Goal: Transaction & Acquisition: Purchase product/service

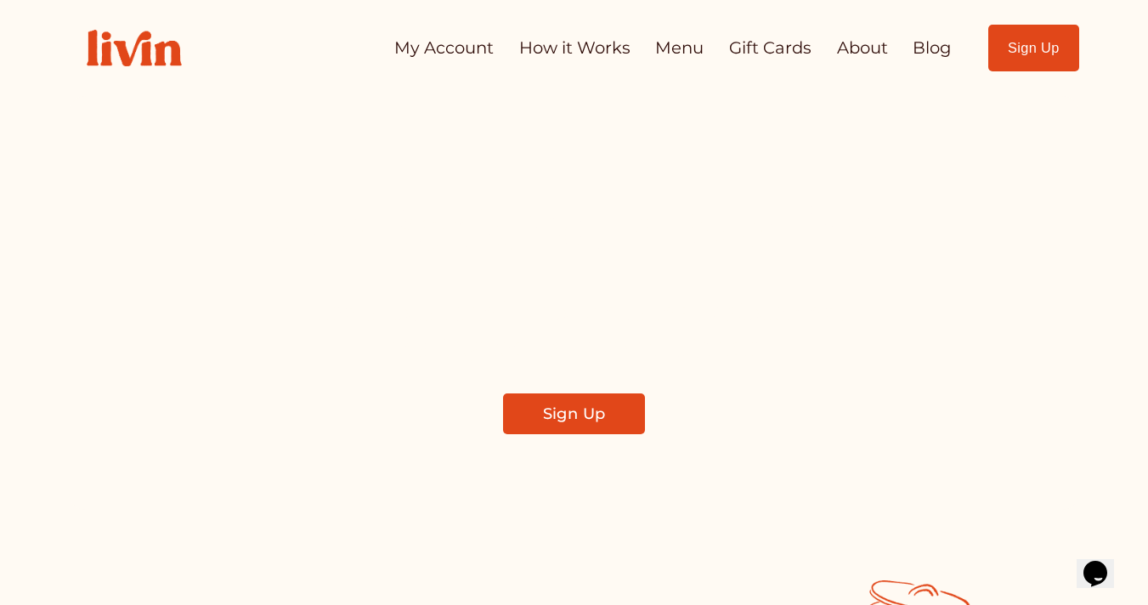
click at [467, 58] on link "My Account" at bounding box center [443, 47] width 99 height 33
click at [431, 47] on link "My Account" at bounding box center [443, 47] width 99 height 33
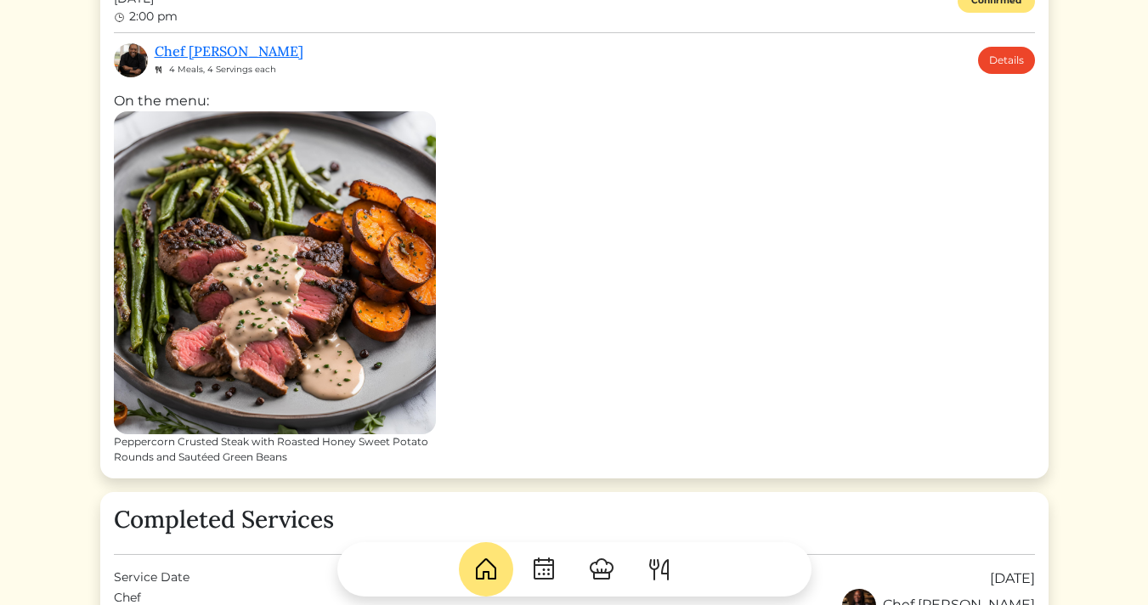
scroll to position [614, 0]
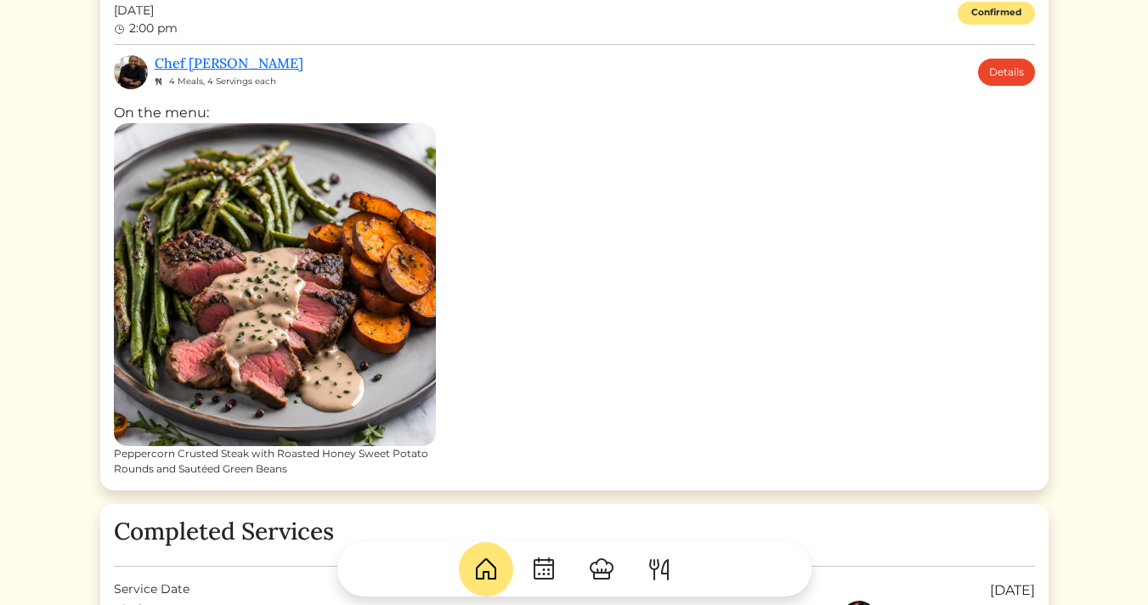
click at [324, 303] on img at bounding box center [275, 284] width 322 height 322
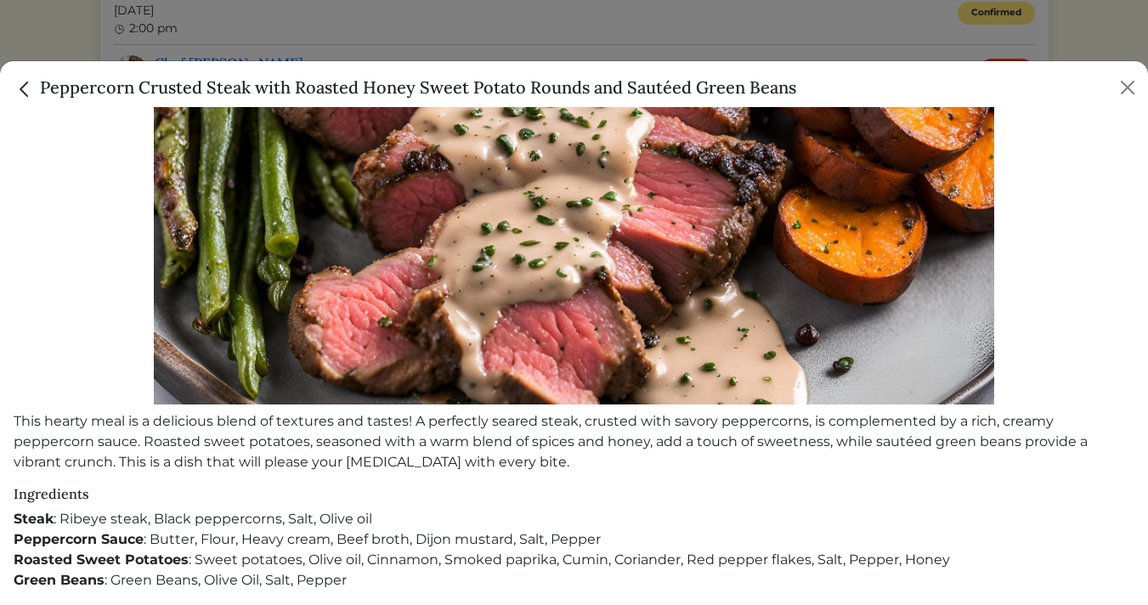
scroll to position [0, 0]
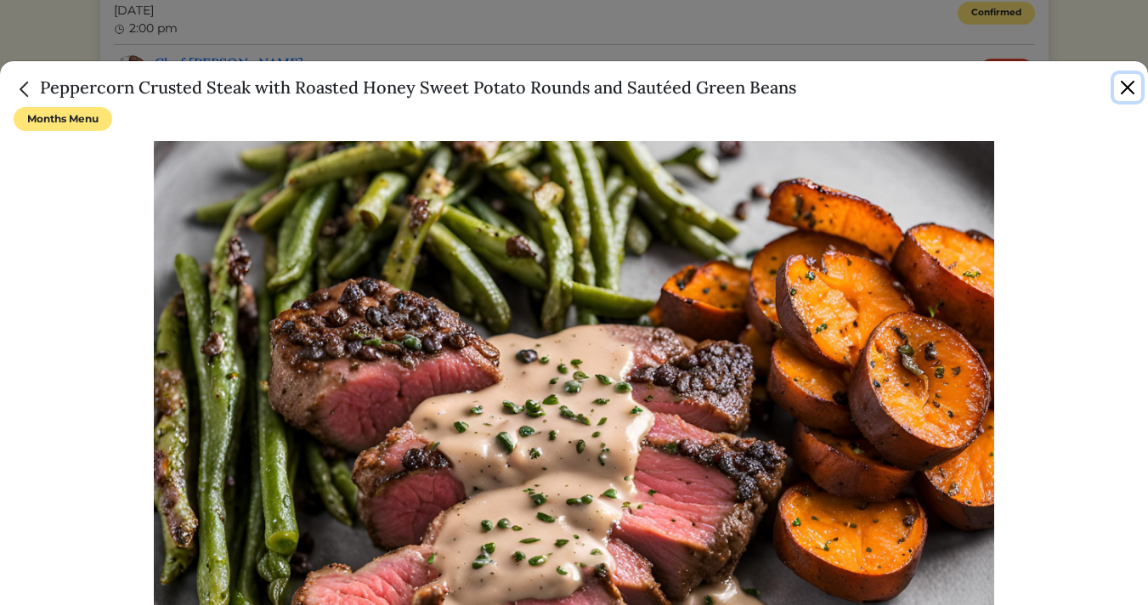
click at [1126, 95] on button "Close" at bounding box center [1127, 87] width 27 height 27
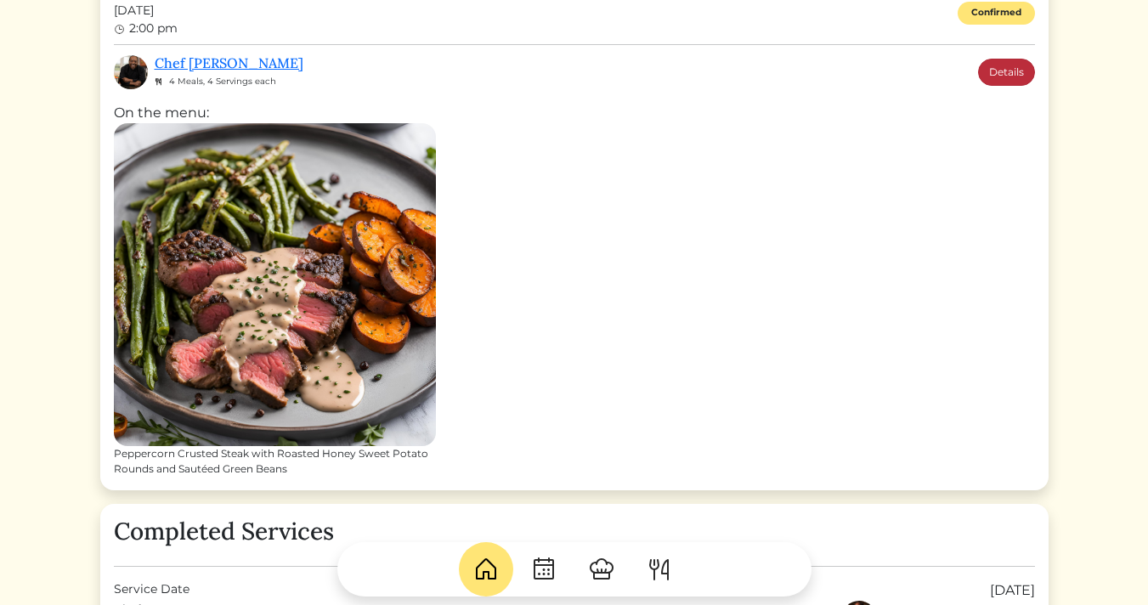
click at [1002, 78] on link "Details" at bounding box center [1006, 72] width 57 height 27
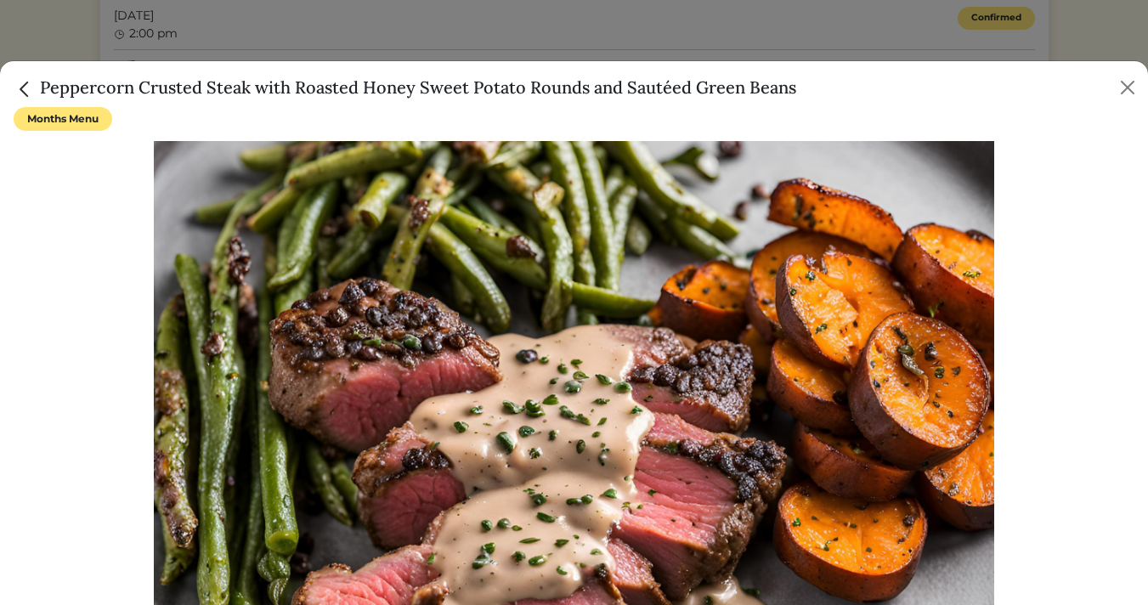
scroll to position [614, 0]
click at [1131, 86] on button "Close" at bounding box center [1127, 87] width 27 height 27
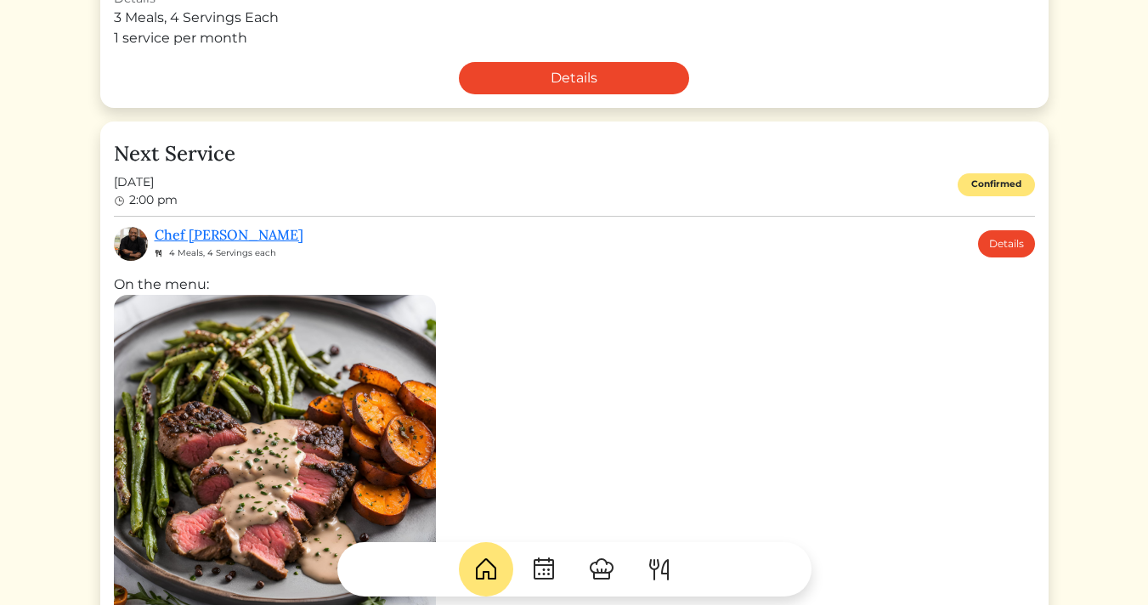
scroll to position [443, 0]
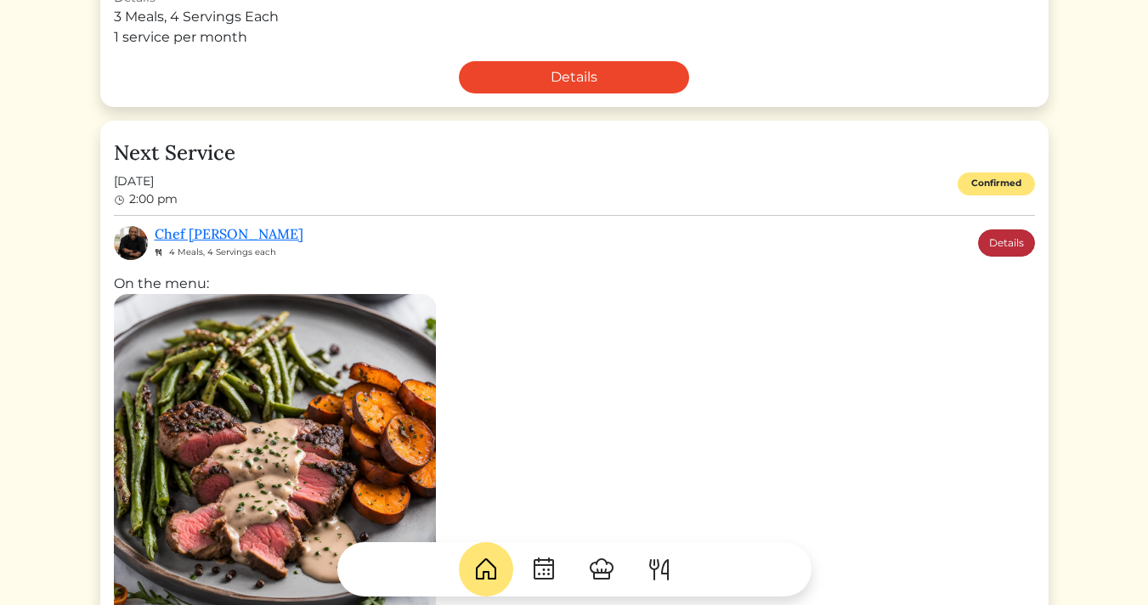
click at [1003, 241] on link "Details" at bounding box center [1006, 242] width 57 height 27
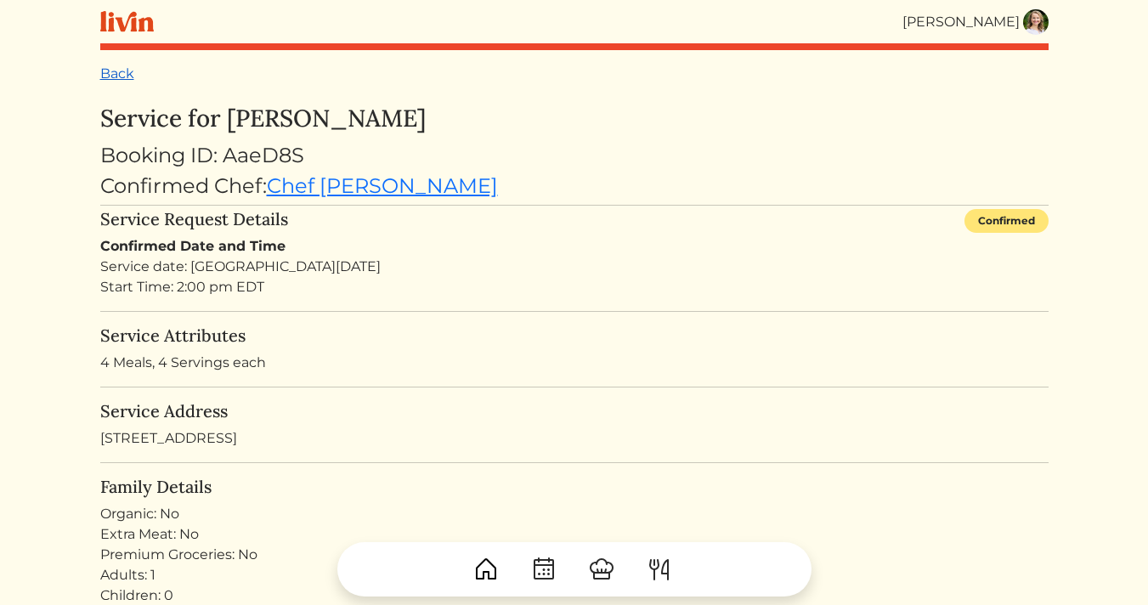
click at [113, 71] on link "Back" at bounding box center [117, 73] width 34 height 16
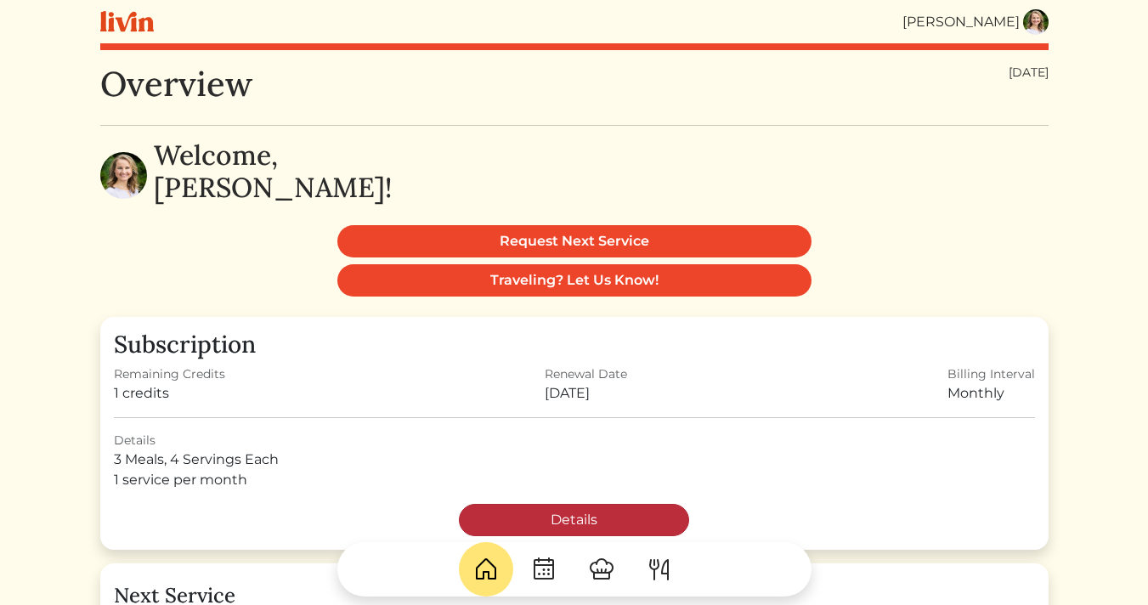
click at [583, 527] on link "Details" at bounding box center [574, 520] width 230 height 32
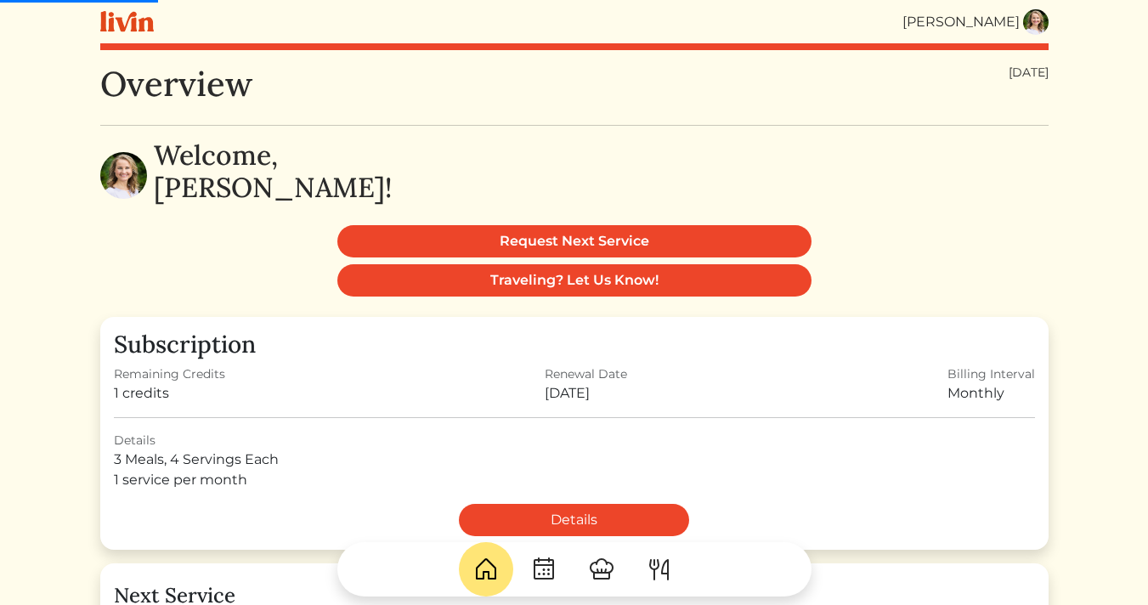
click at [602, 573] on img at bounding box center [601, 569] width 27 height 27
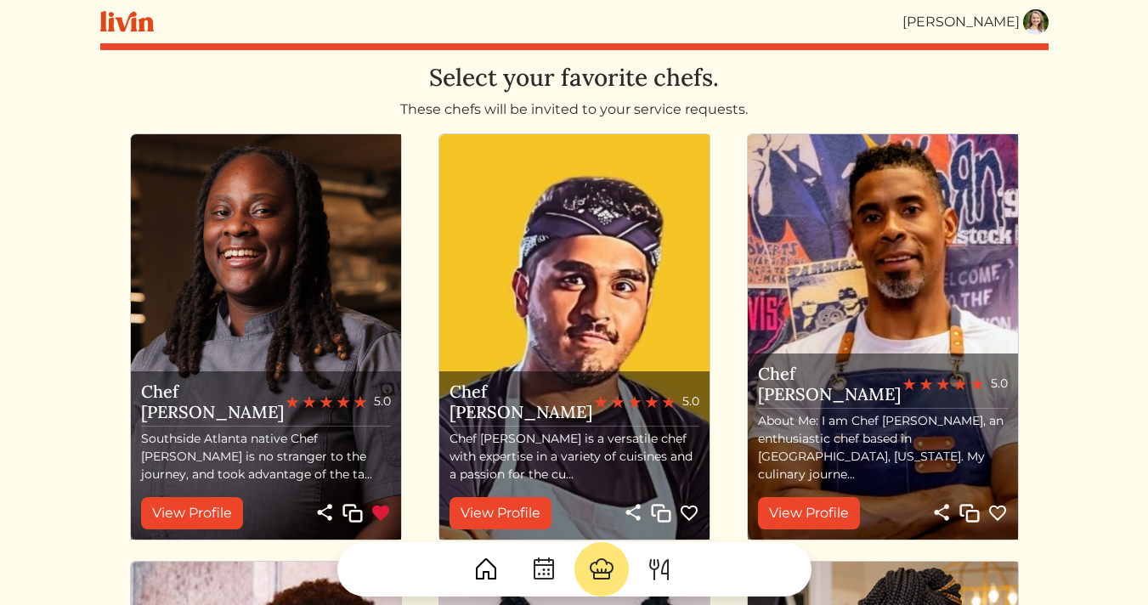
click at [659, 570] on img at bounding box center [659, 569] width 27 height 27
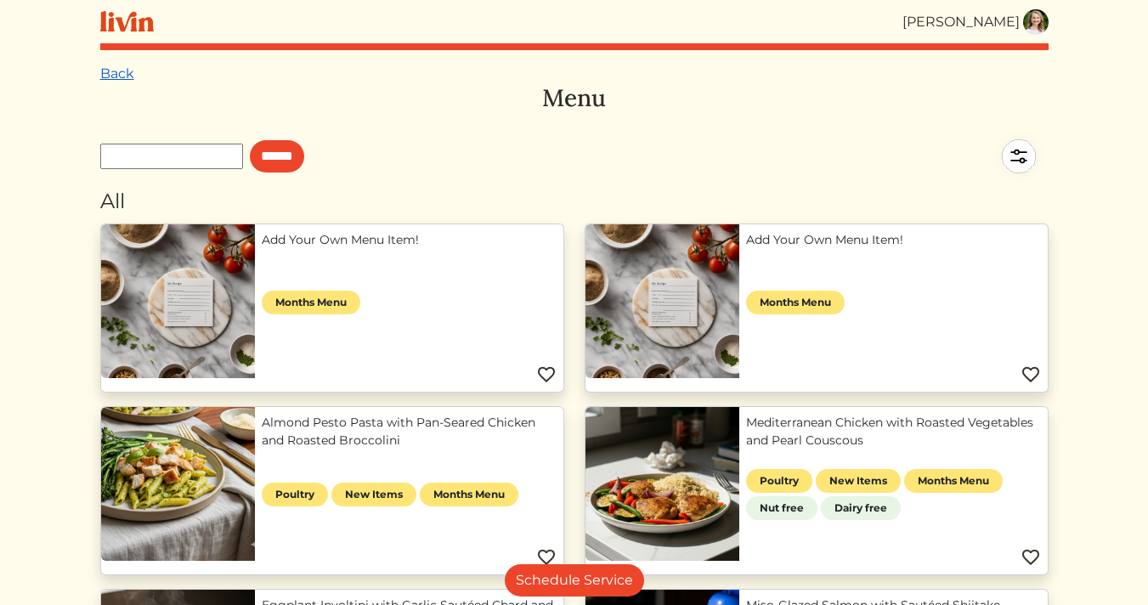
click at [115, 75] on link "Back" at bounding box center [117, 73] width 34 height 16
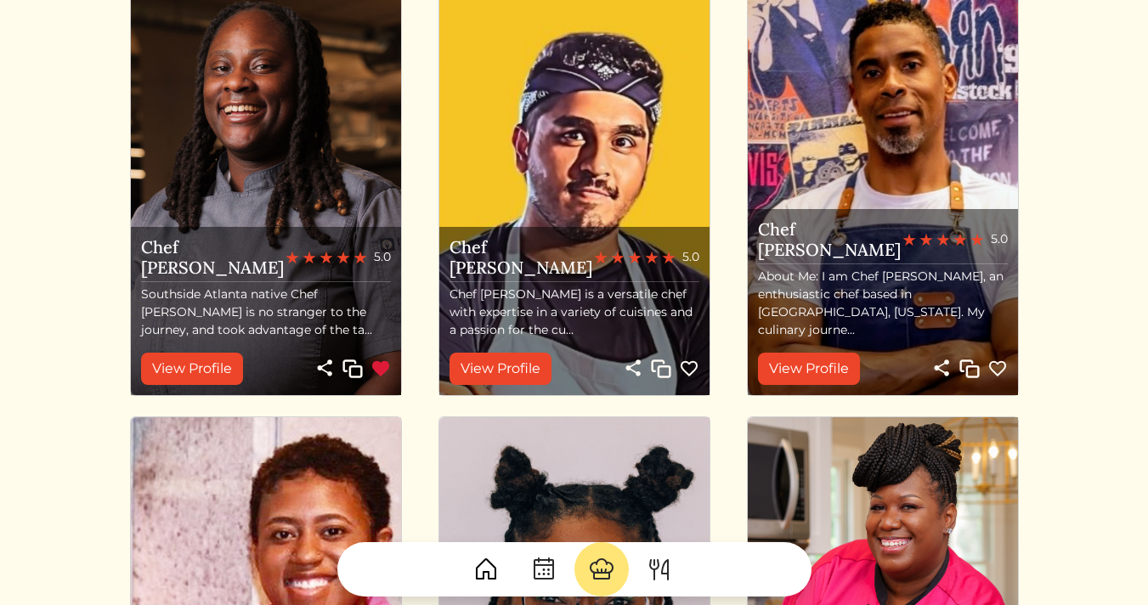
scroll to position [147, 0]
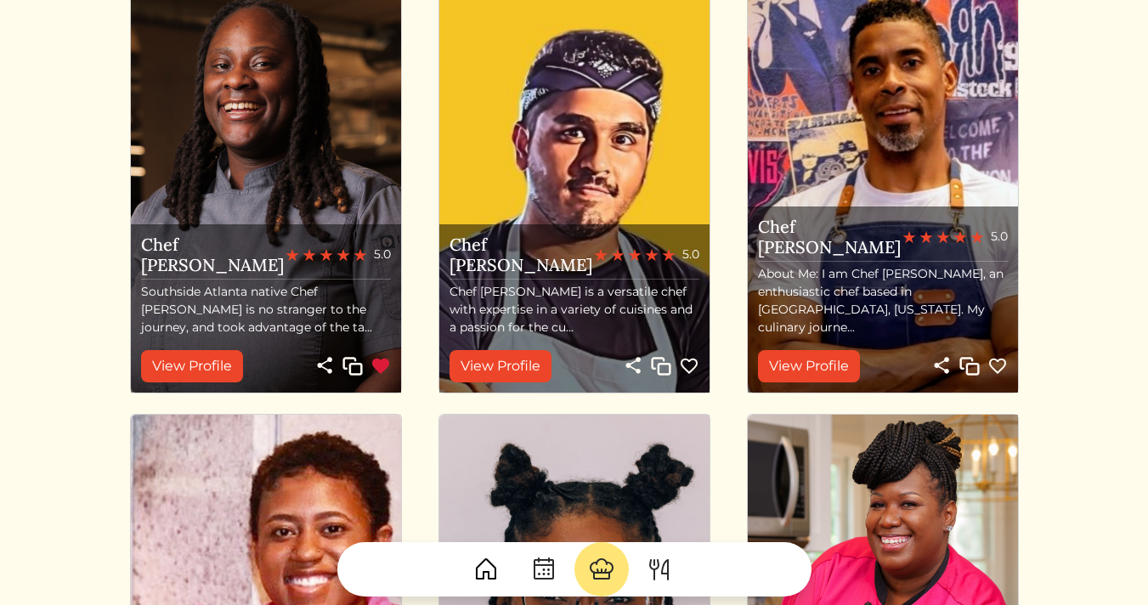
click at [479, 574] on img at bounding box center [486, 569] width 27 height 27
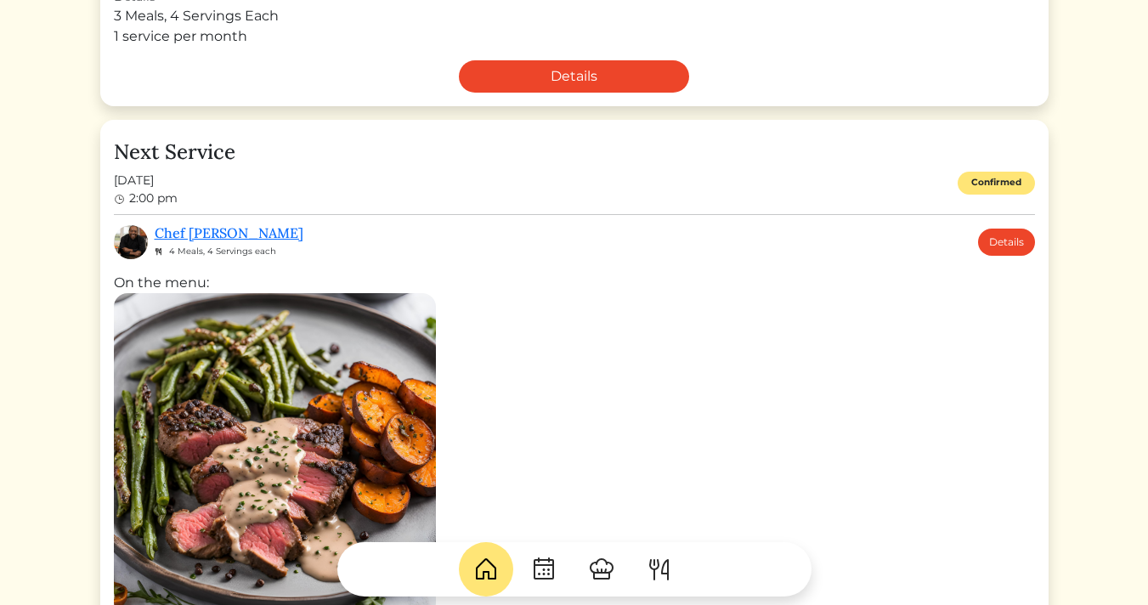
scroll to position [445, 0]
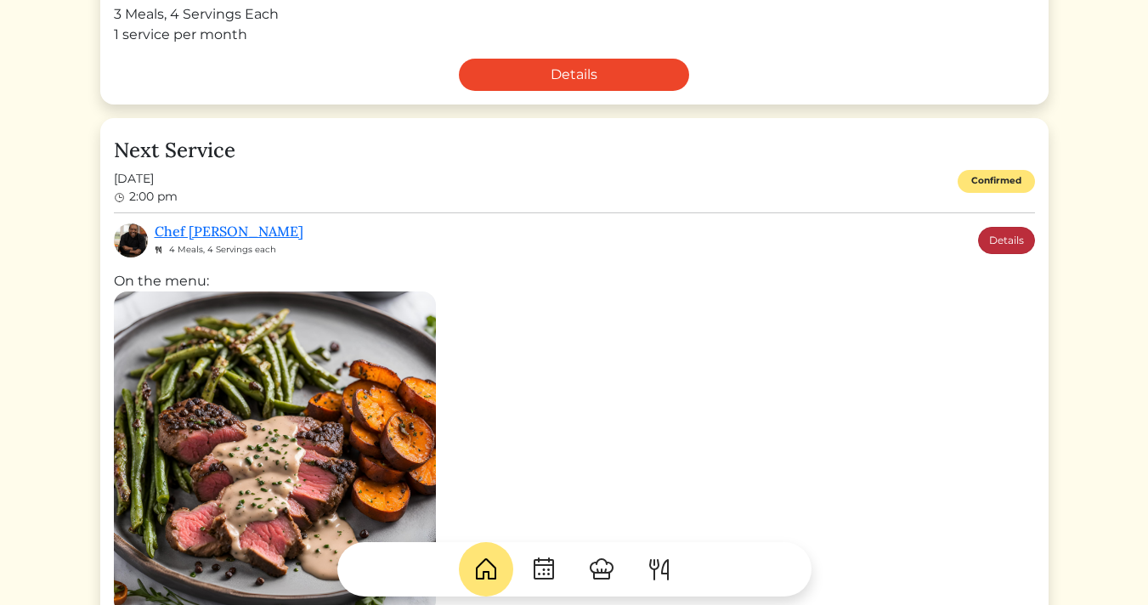
click at [992, 239] on link "Details" at bounding box center [1006, 240] width 57 height 27
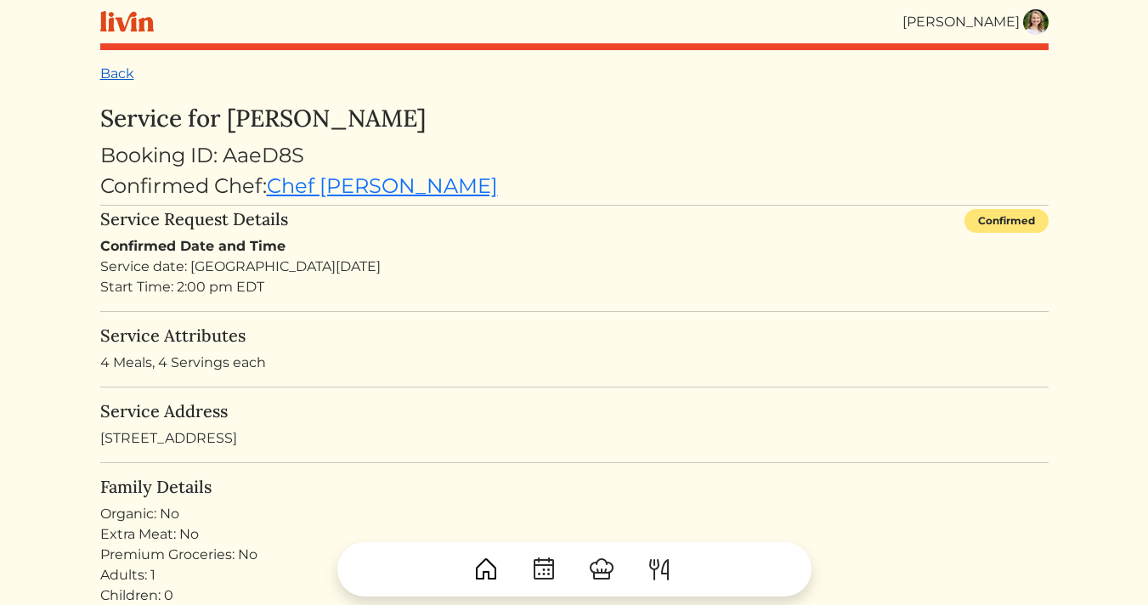
click at [117, 76] on link "Back" at bounding box center [117, 73] width 34 height 16
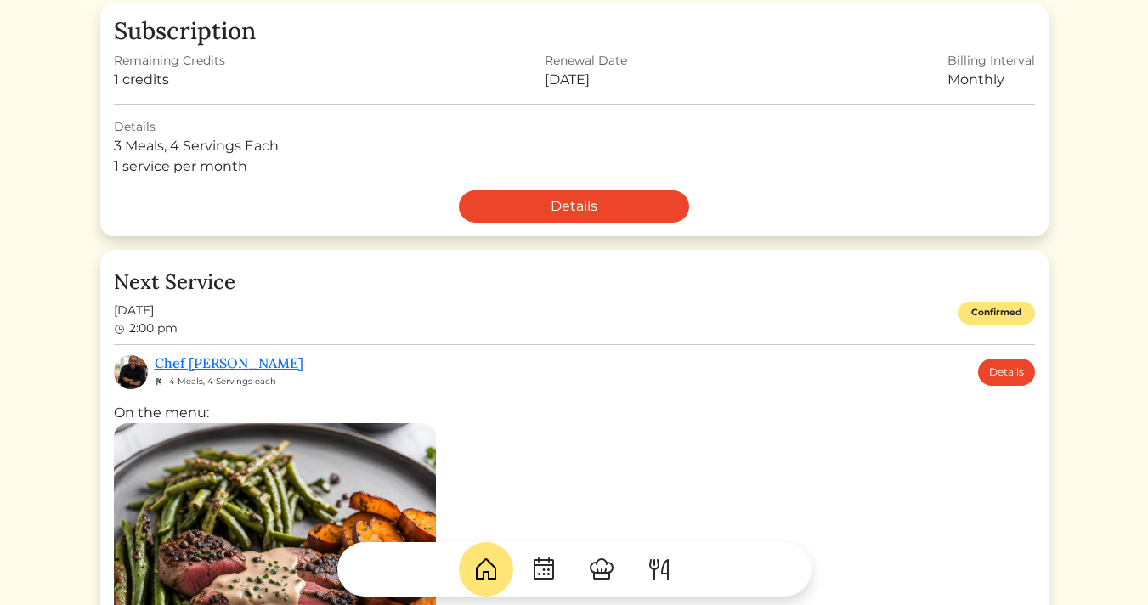
scroll to position [315, 0]
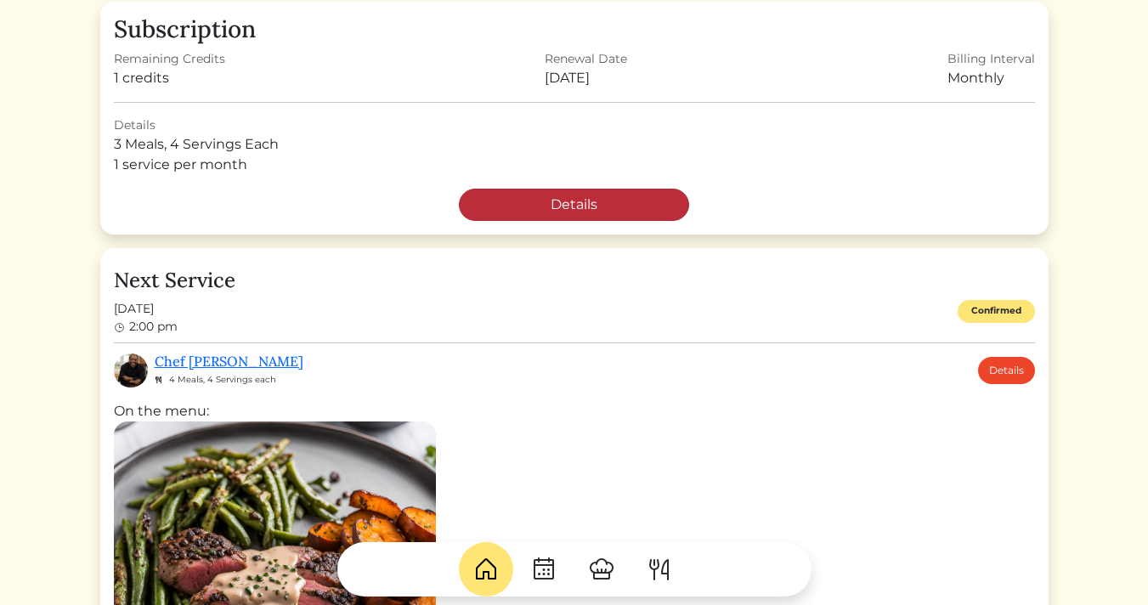
click at [573, 207] on link "Details" at bounding box center [574, 205] width 230 height 32
click at [589, 202] on link "Details" at bounding box center [574, 205] width 230 height 32
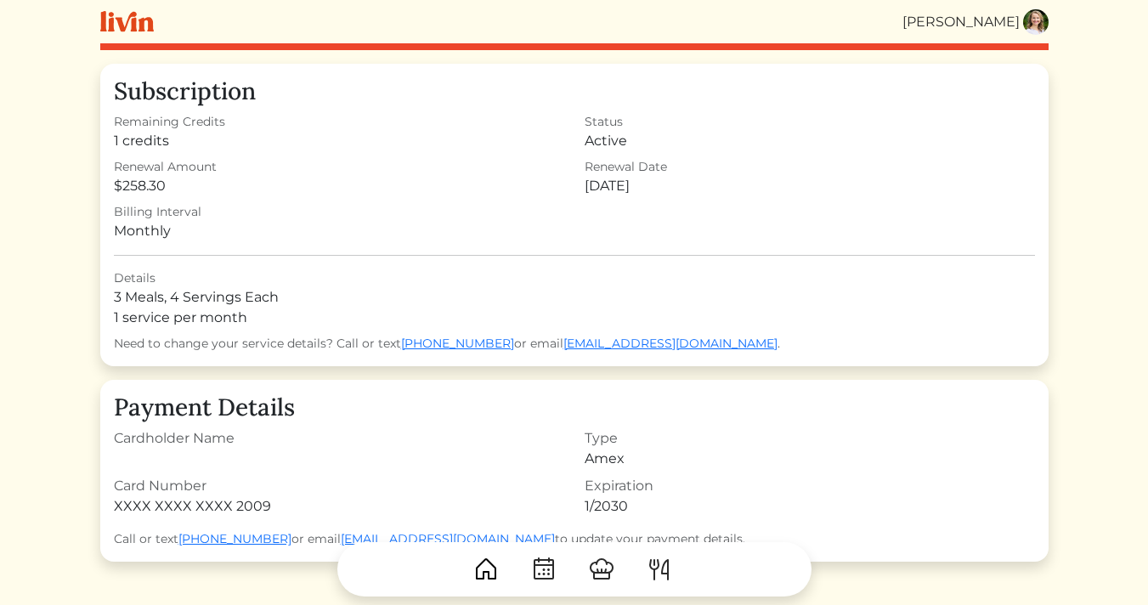
click at [133, 20] on img at bounding box center [127, 21] width 54 height 21
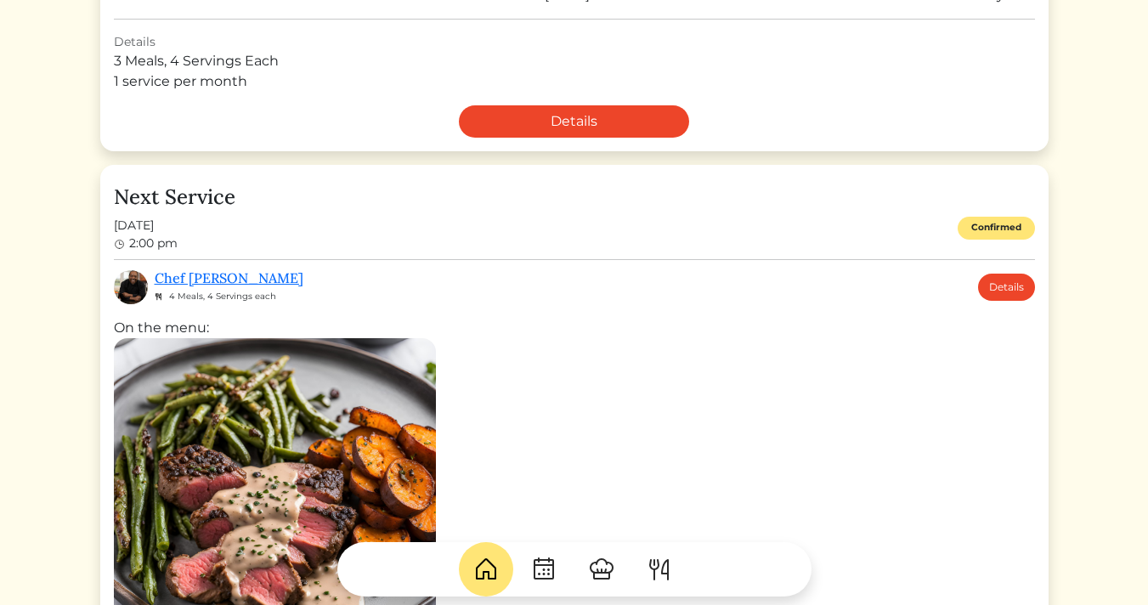
scroll to position [395, 0]
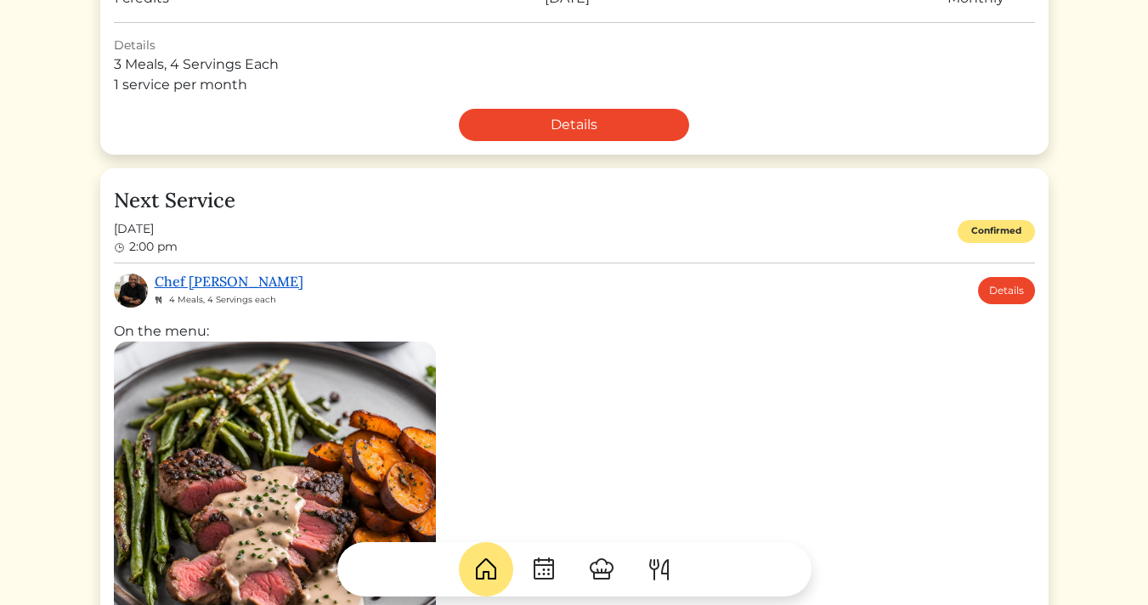
click at [178, 280] on link "Chef Ty" at bounding box center [229, 281] width 149 height 17
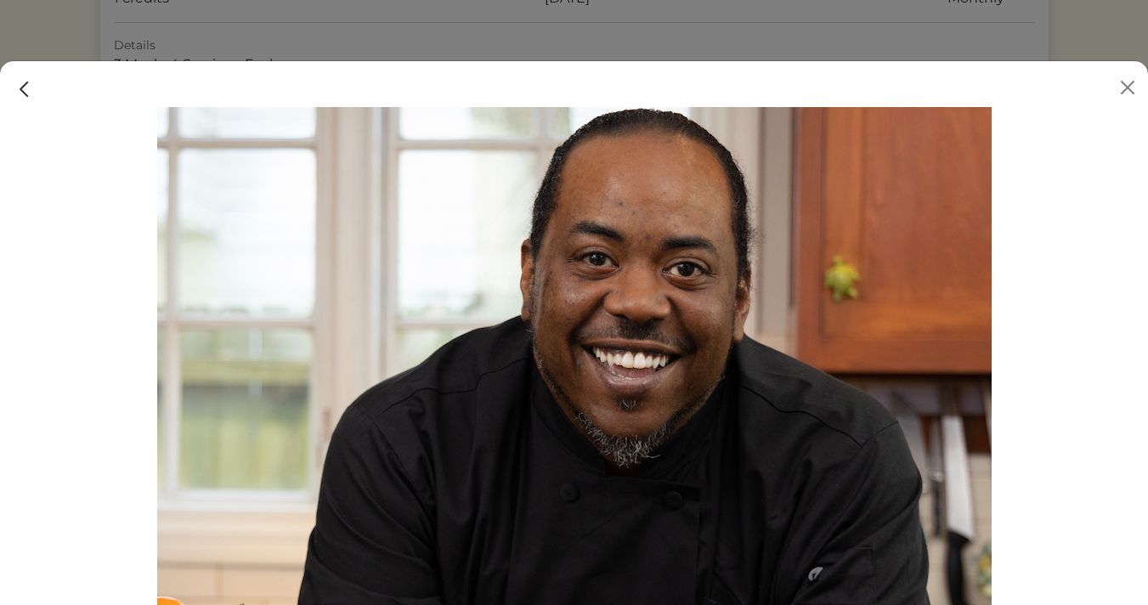
click at [27, 90] on img at bounding box center [25, 89] width 22 height 22
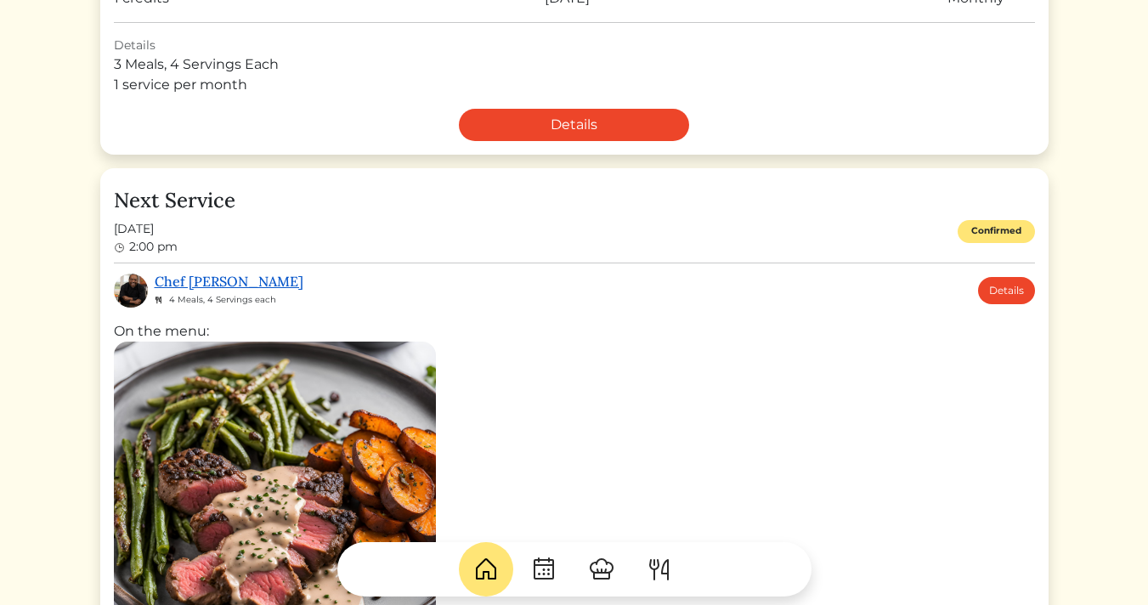
click at [172, 288] on link "Chef Ty" at bounding box center [229, 281] width 149 height 17
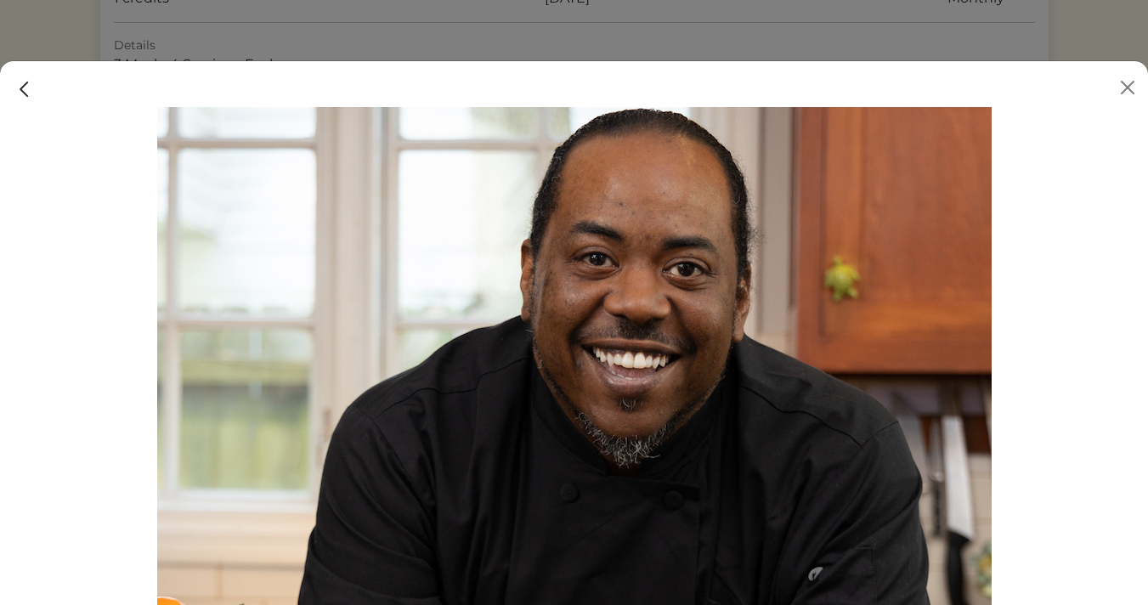
click at [26, 90] on img at bounding box center [25, 89] width 22 height 22
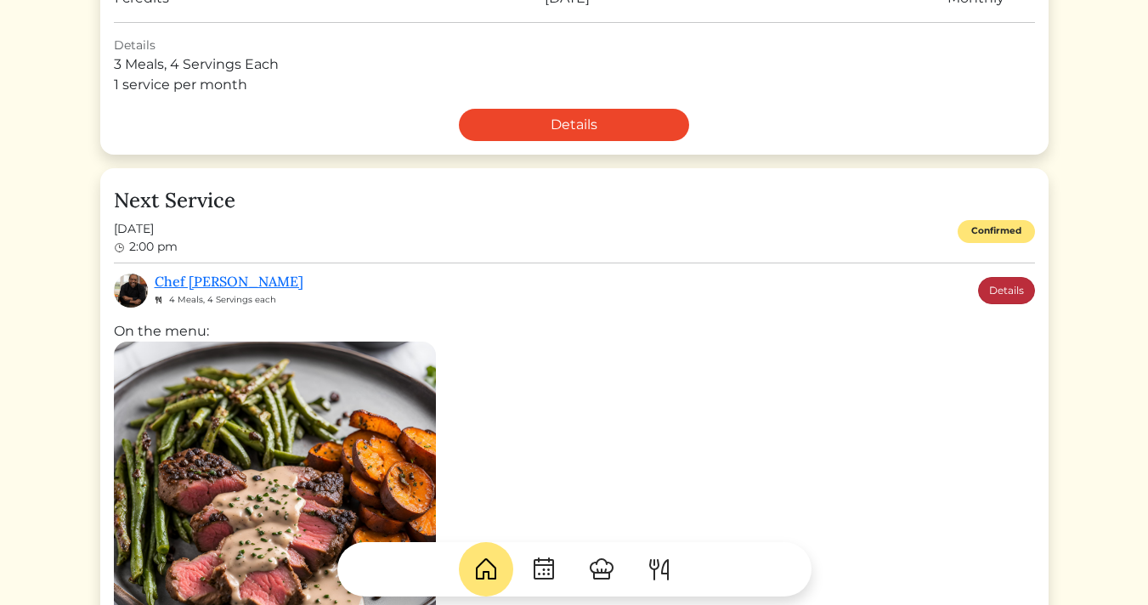
click at [991, 289] on link "Details" at bounding box center [1006, 290] width 57 height 27
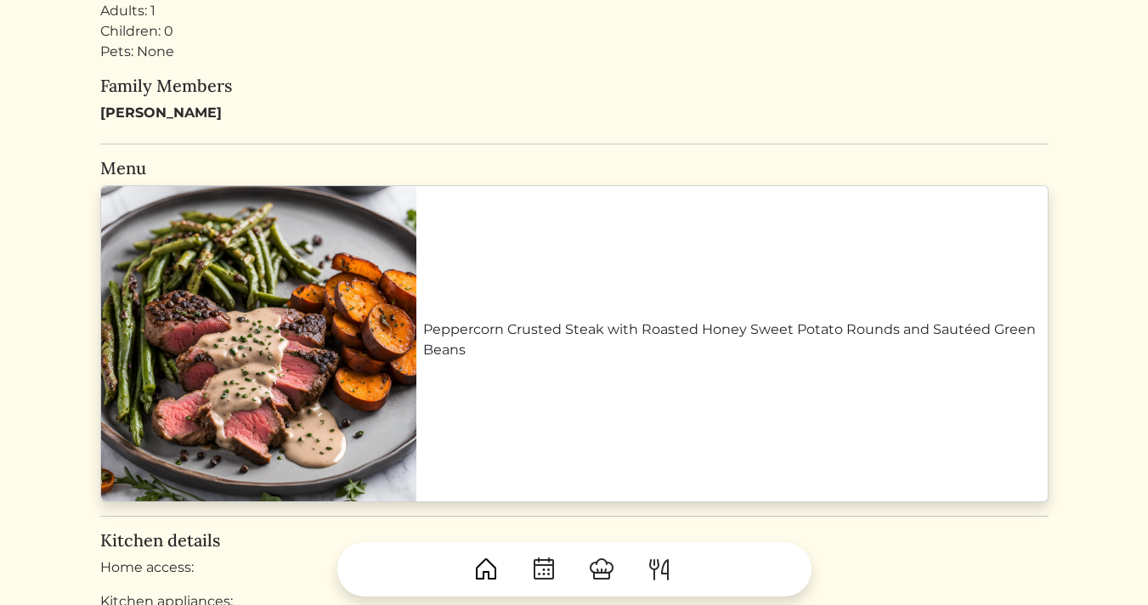
scroll to position [649, 0]
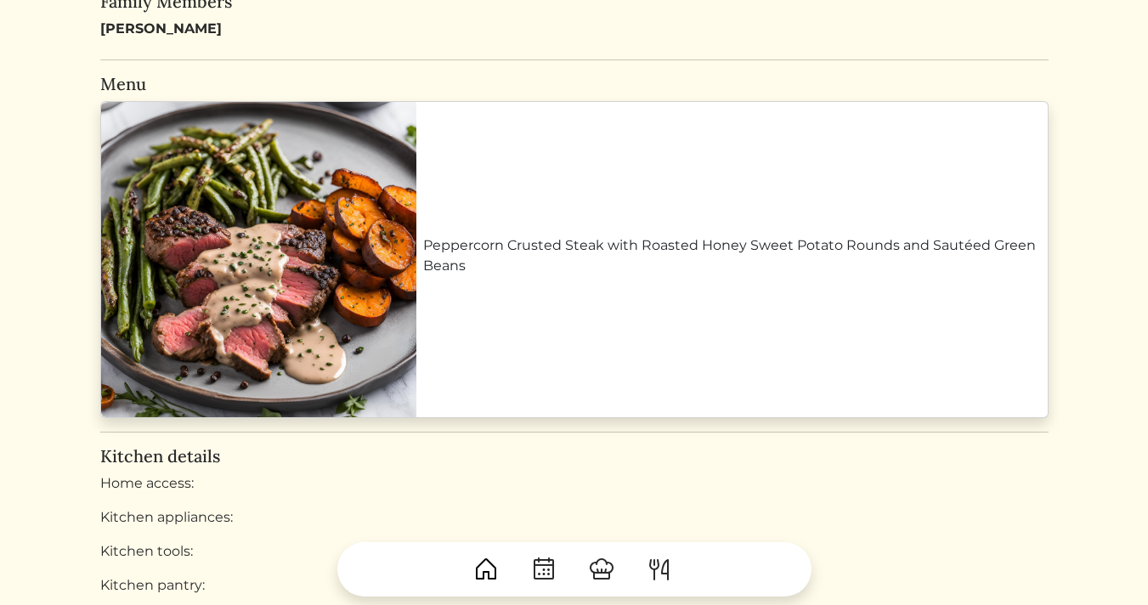
click at [741, 276] on link "Peppercorn Crusted Steak with Roasted Honey Sweet Potato Rounds and Sautéed Gre…" at bounding box center [732, 255] width 618 height 41
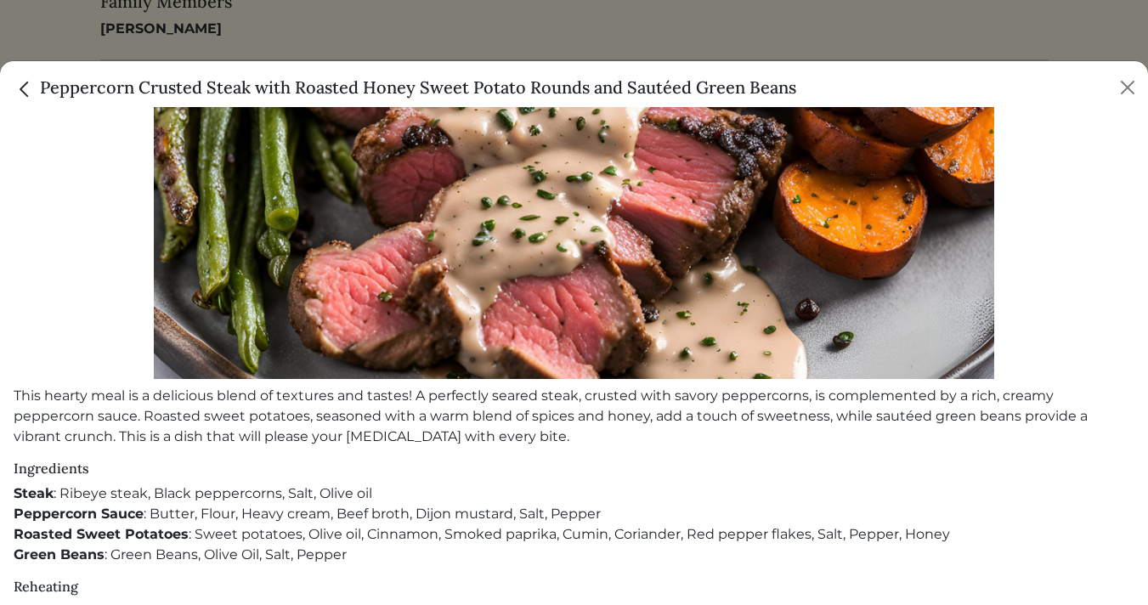
scroll to position [469, 0]
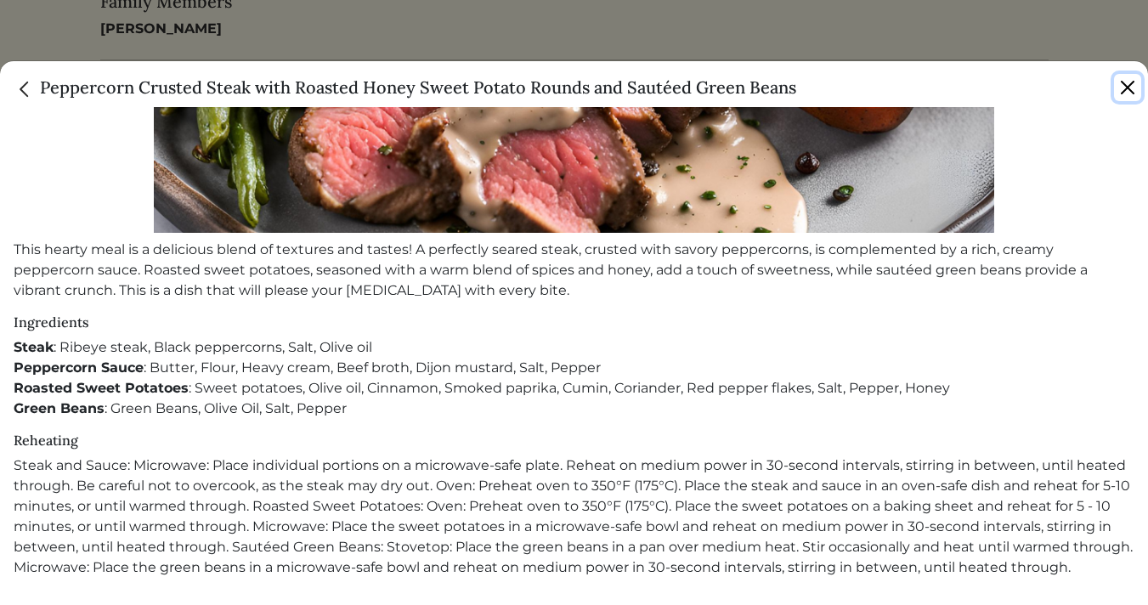
click at [1120, 88] on button "Close" at bounding box center [1127, 87] width 27 height 27
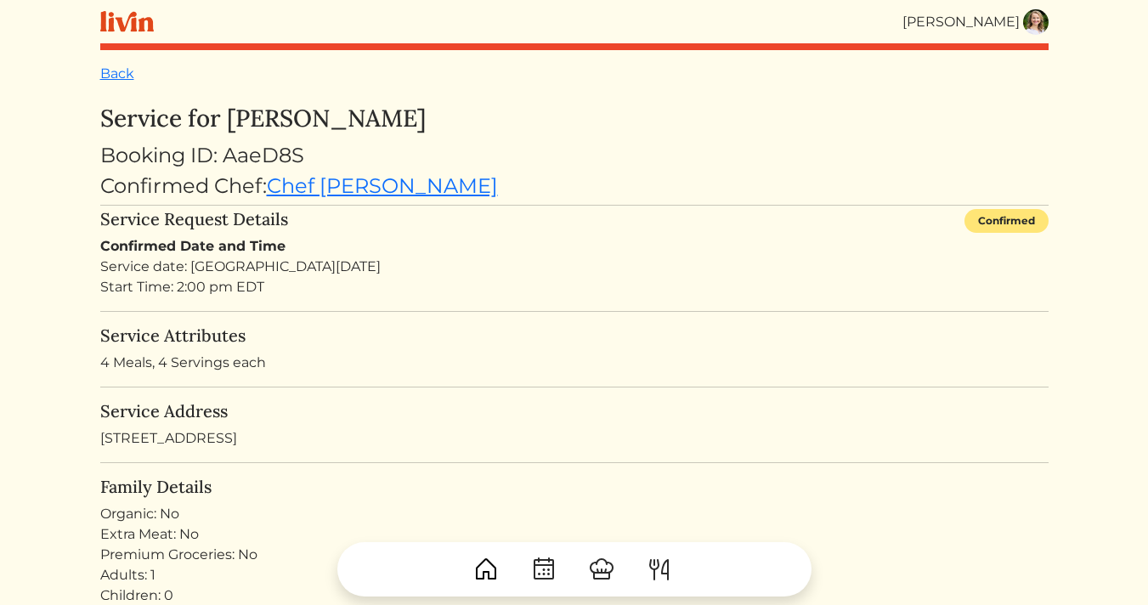
scroll to position [3, 0]
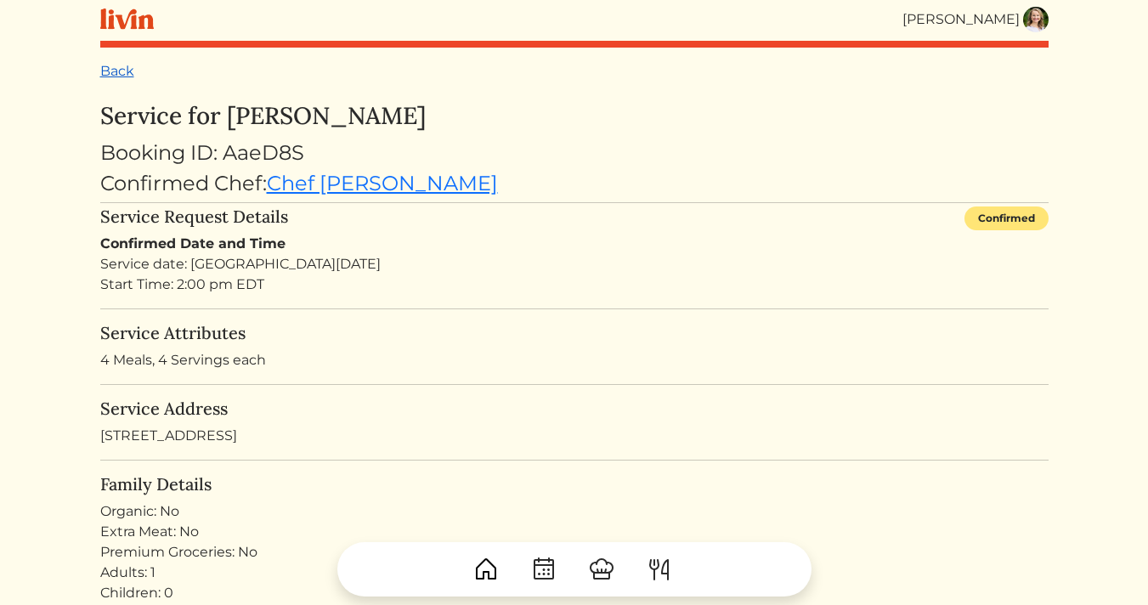
click at [120, 78] on link "Back" at bounding box center [117, 71] width 34 height 16
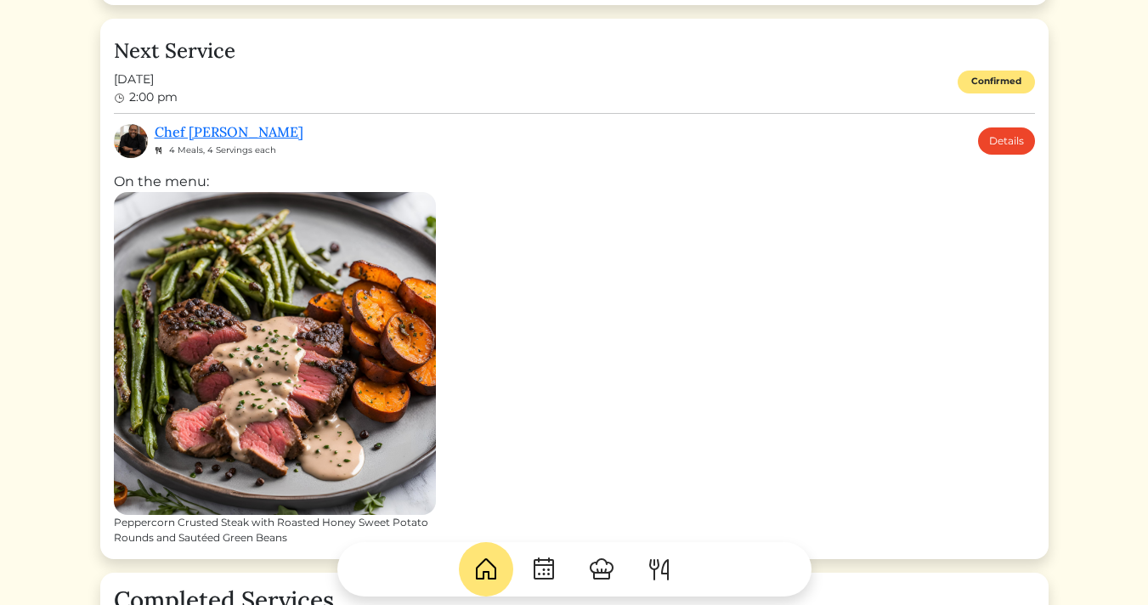
scroll to position [547, 0]
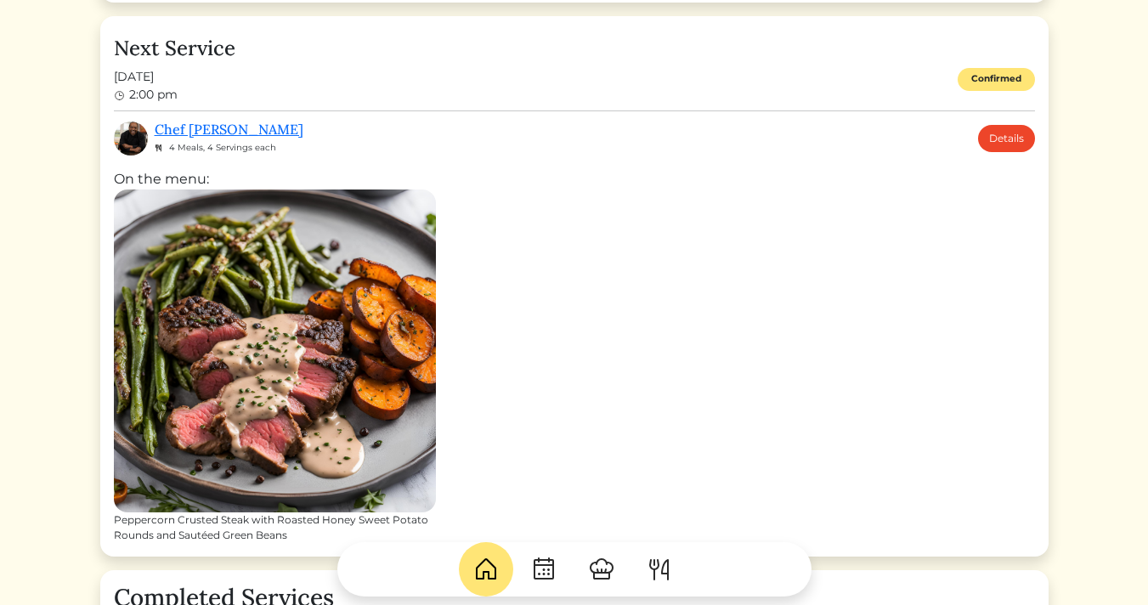
click at [666, 565] on img at bounding box center [659, 569] width 27 height 27
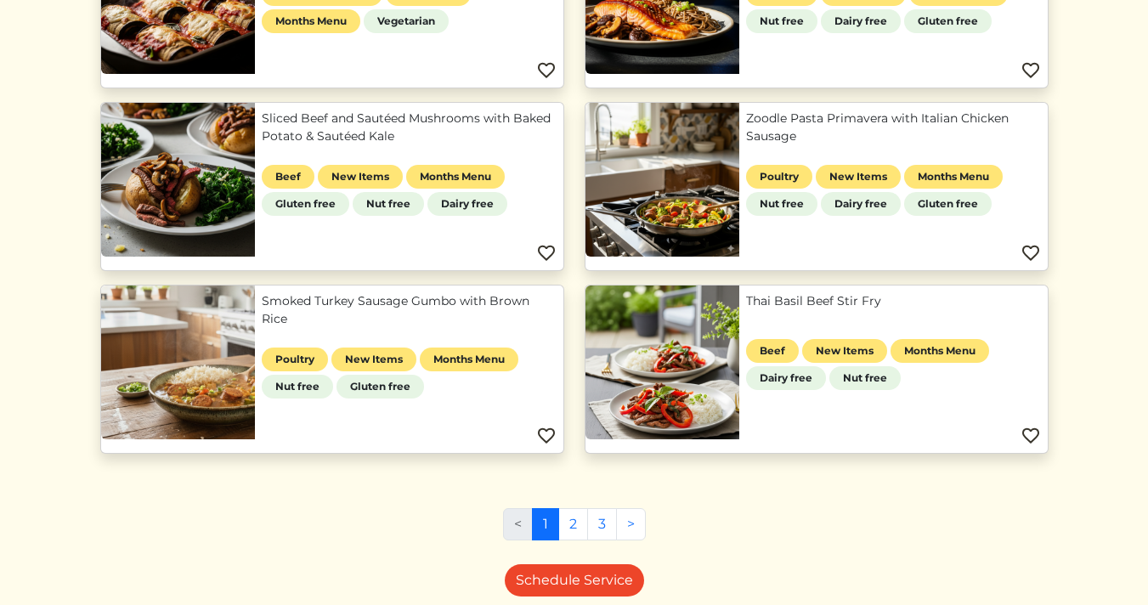
scroll to position [673, 0]
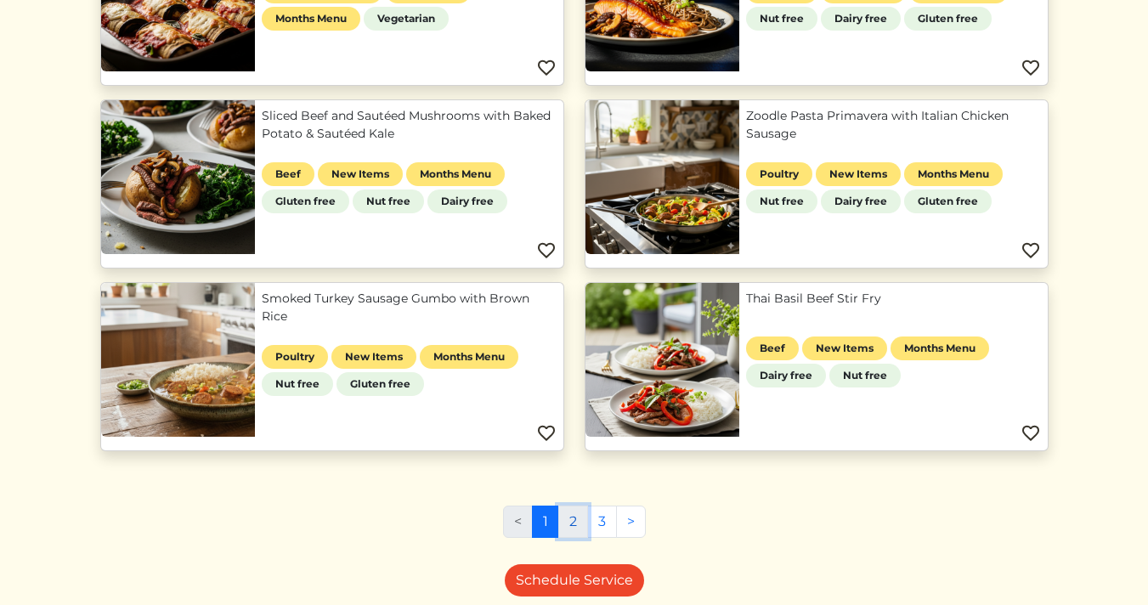
click at [566, 525] on link "2" at bounding box center [573, 522] width 30 height 32
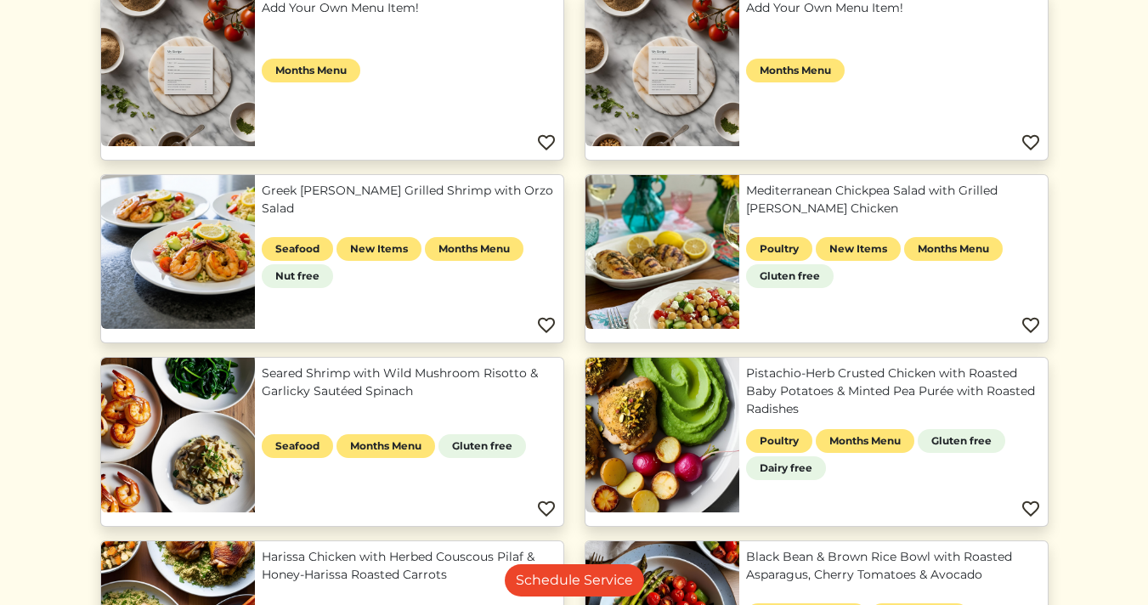
scroll to position [229, 0]
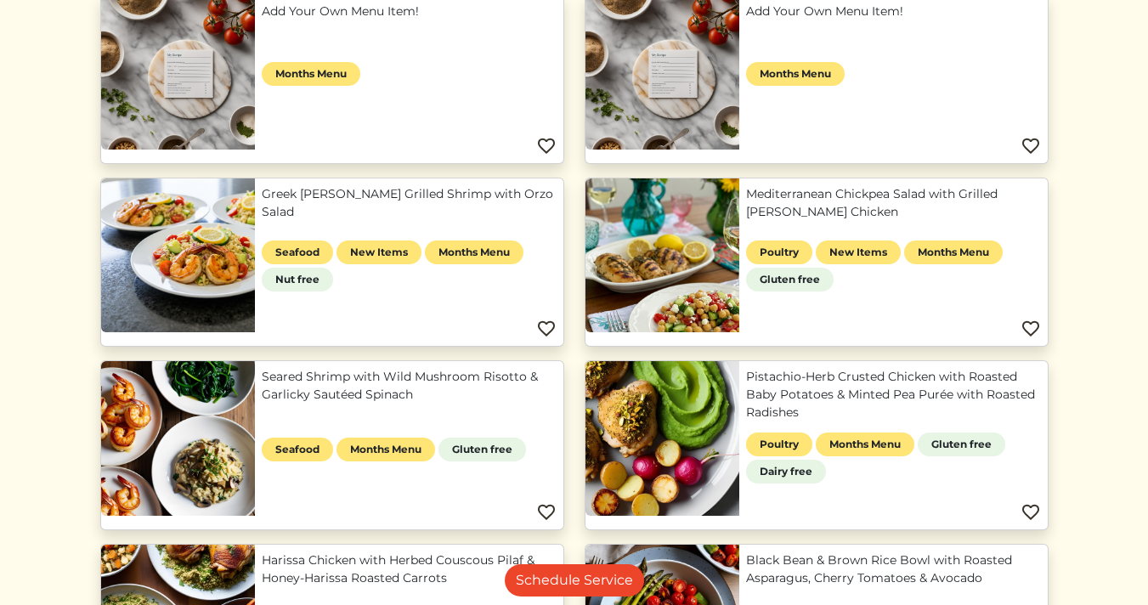
click at [336, 383] on link "Seared Shrimp with Wild Mushroom Risotto & Garlicky Sautéed Spinach" at bounding box center [409, 386] width 295 height 36
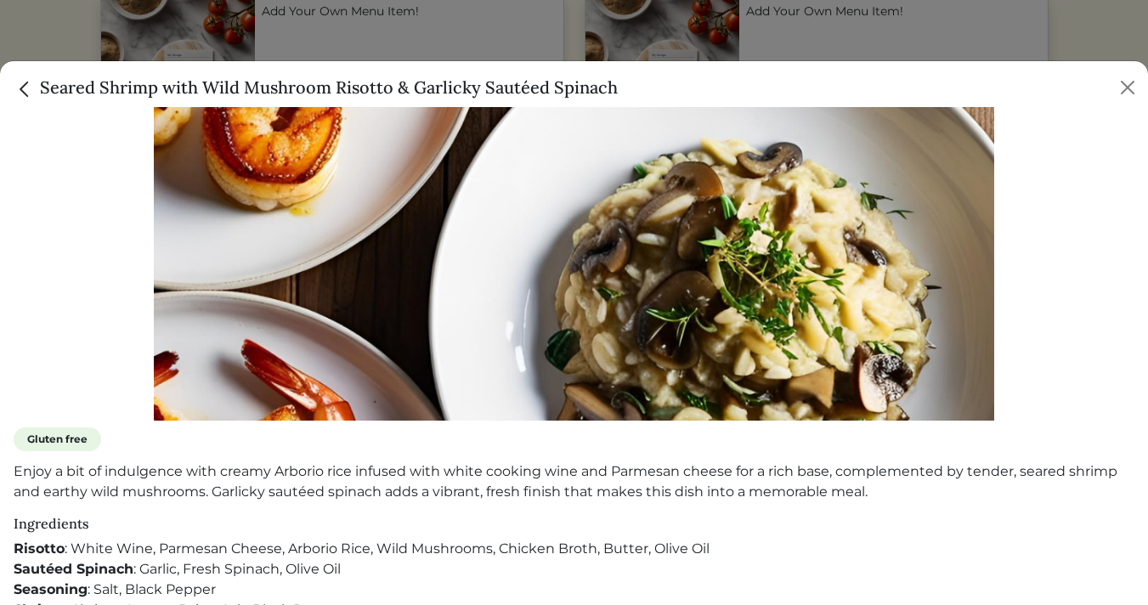
scroll to position [422, 0]
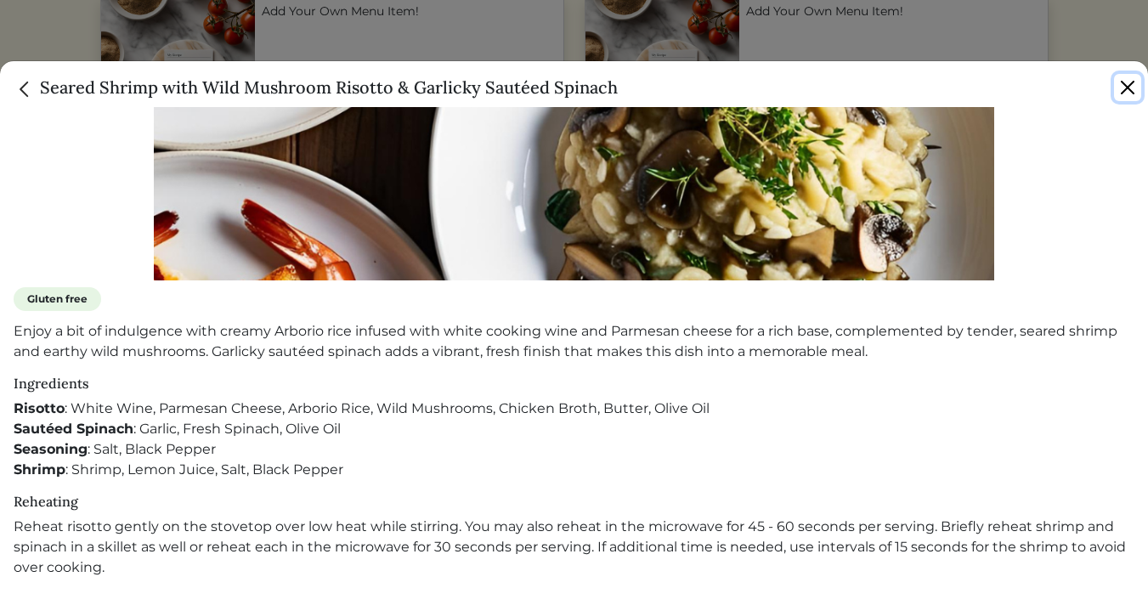
click at [1135, 82] on button "Close" at bounding box center [1127, 87] width 27 height 27
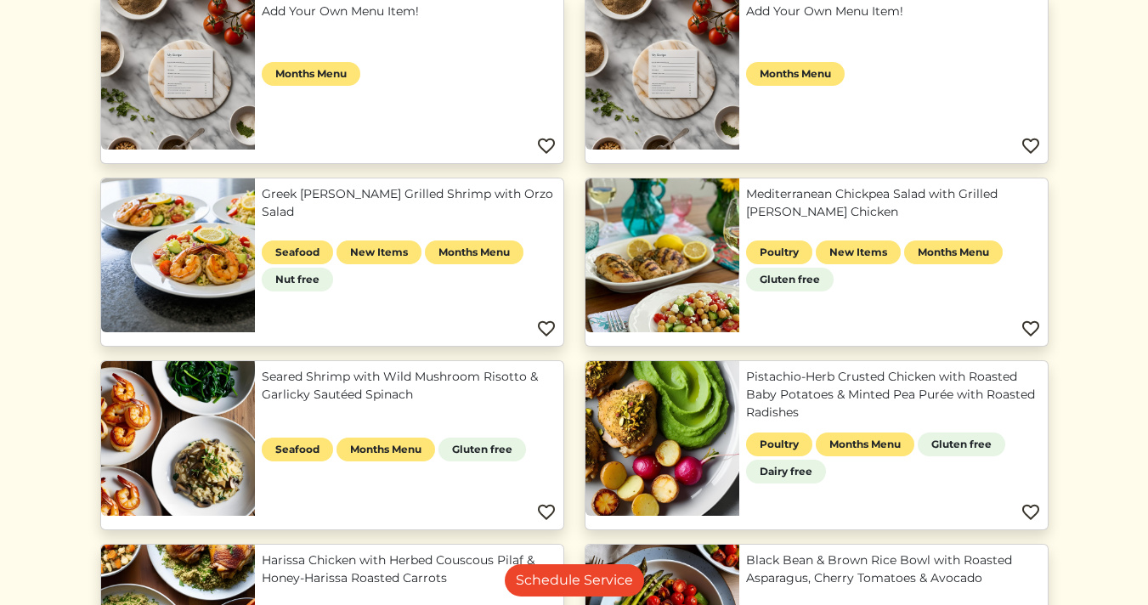
click at [548, 326] on img at bounding box center [546, 329] width 20 height 20
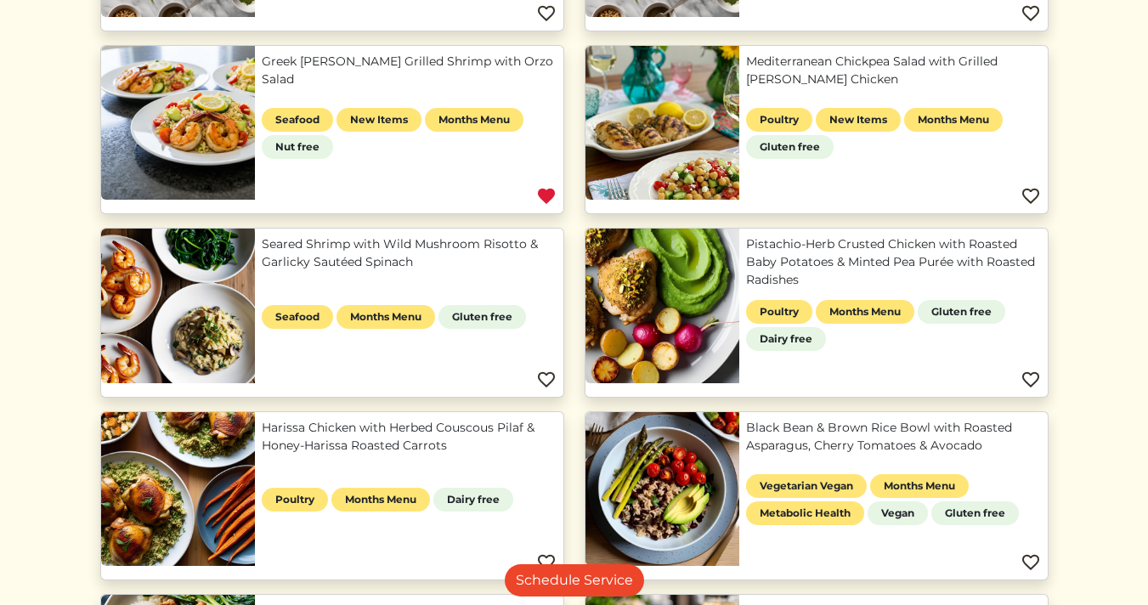
scroll to position [362, 0]
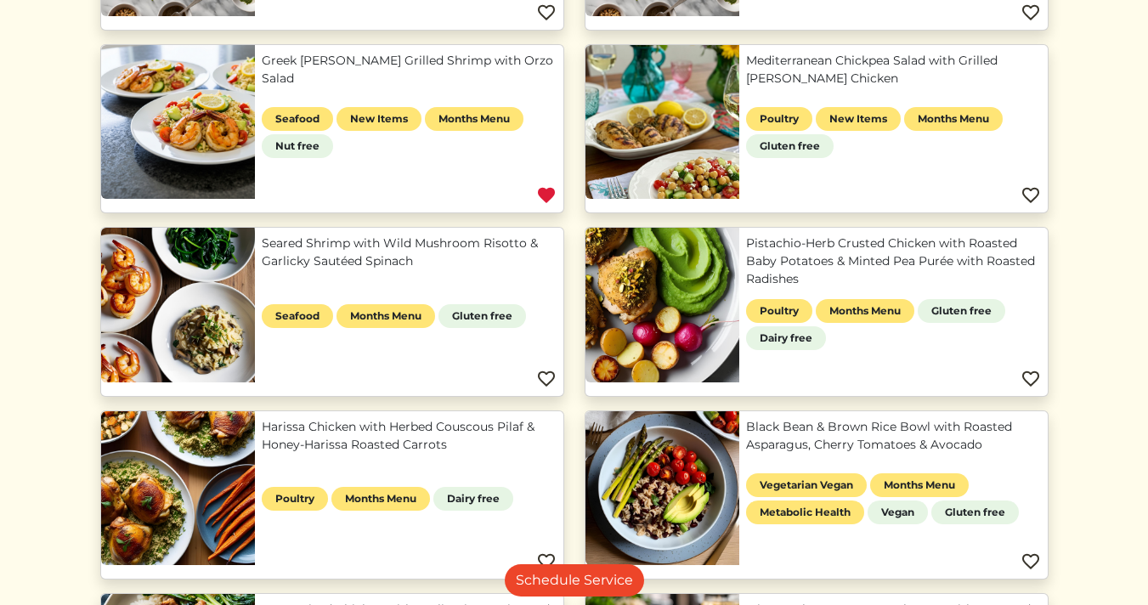
click at [547, 191] on img at bounding box center [546, 195] width 20 height 20
click at [538, 370] on img at bounding box center [546, 379] width 20 height 20
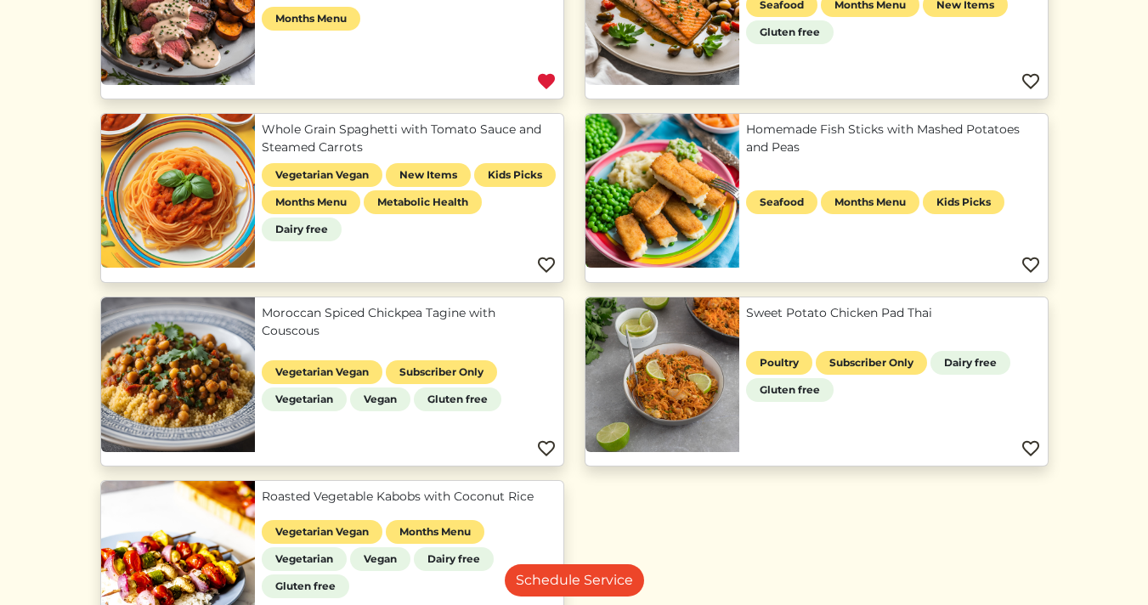
scroll to position [1476, 0]
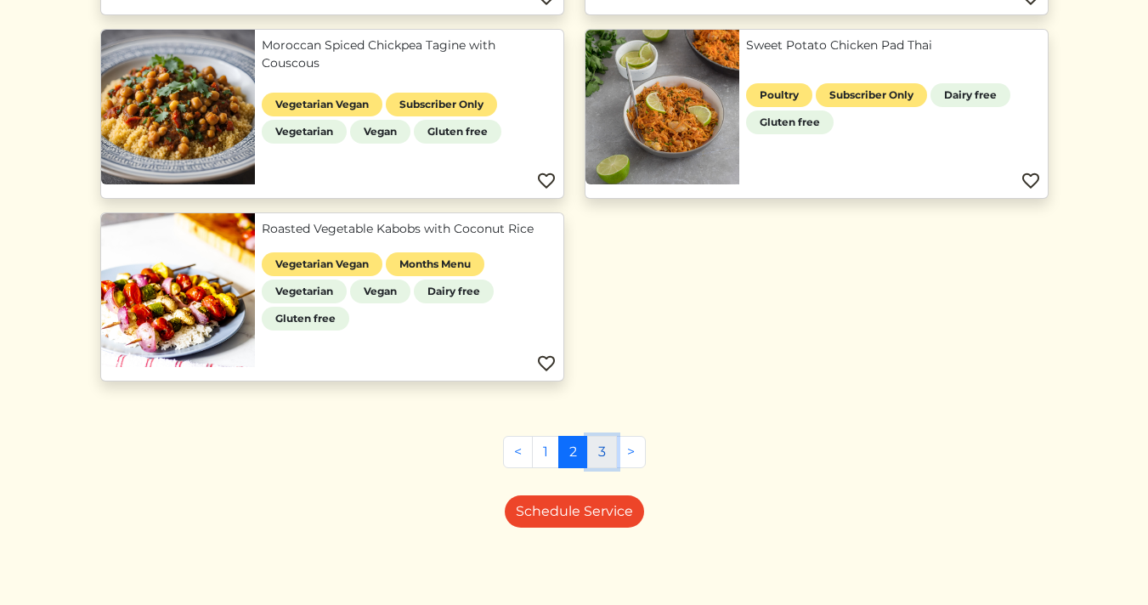
click at [593, 455] on link "3" at bounding box center [602, 452] width 30 height 32
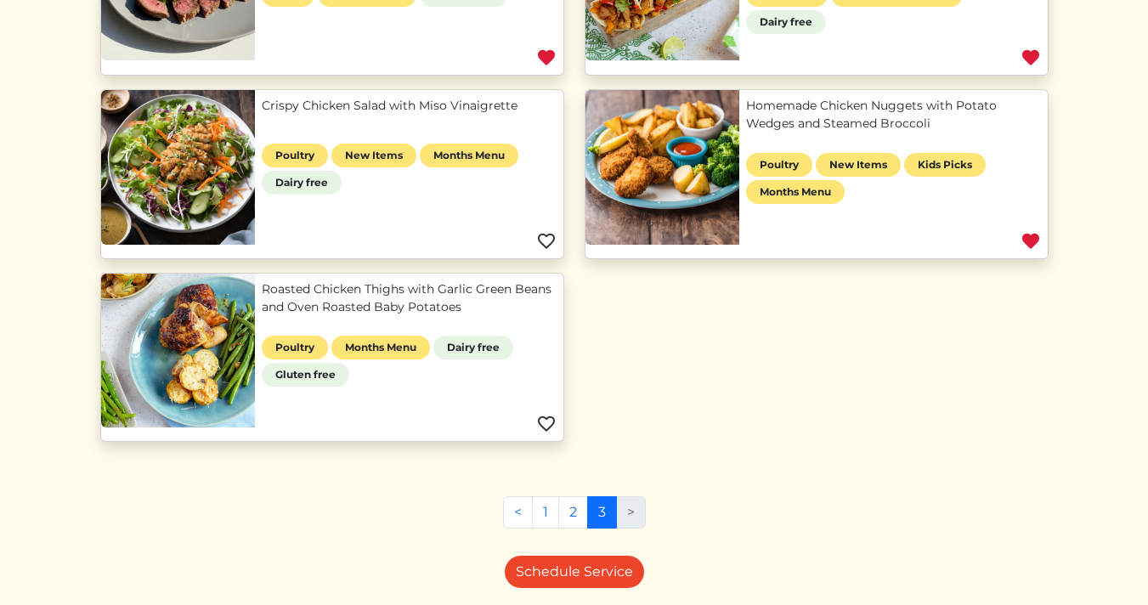
scroll to position [927, 0]
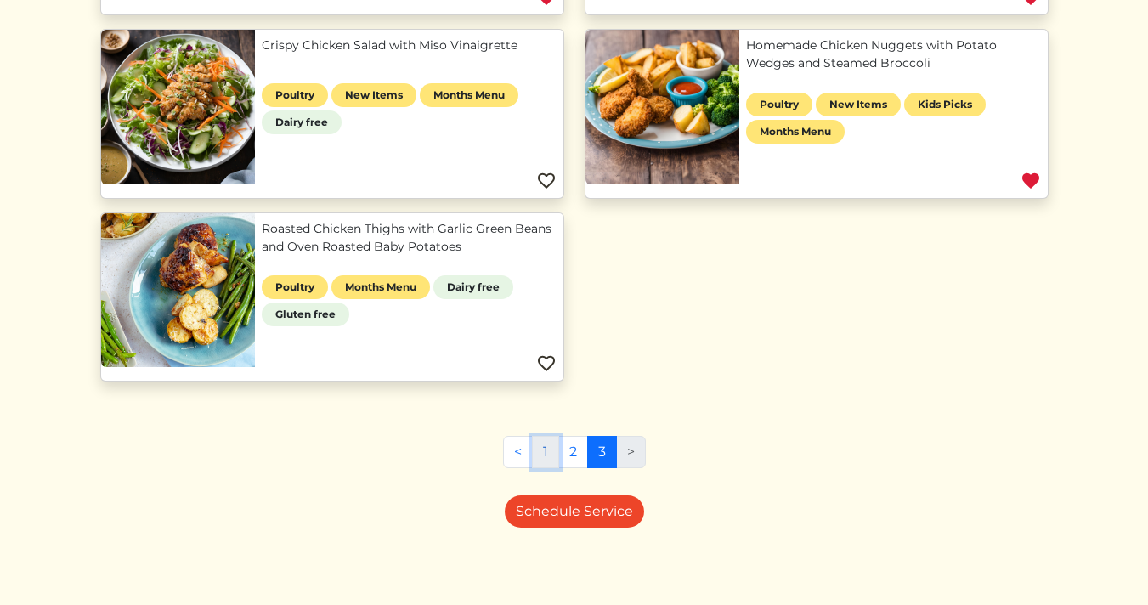
click at [538, 459] on link "1" at bounding box center [545, 452] width 27 height 32
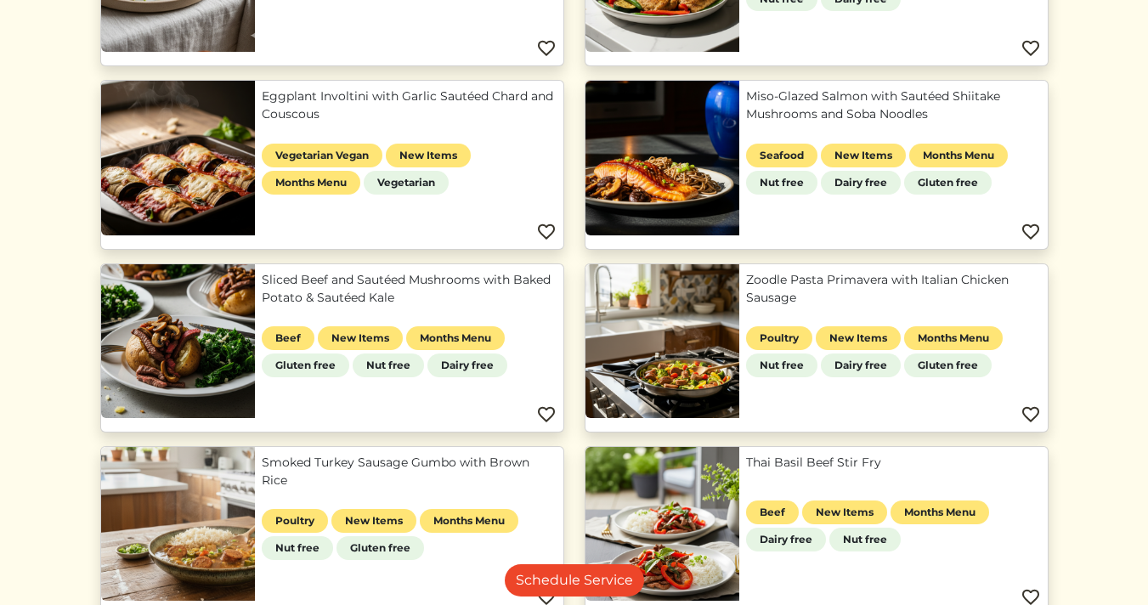
scroll to position [497, 0]
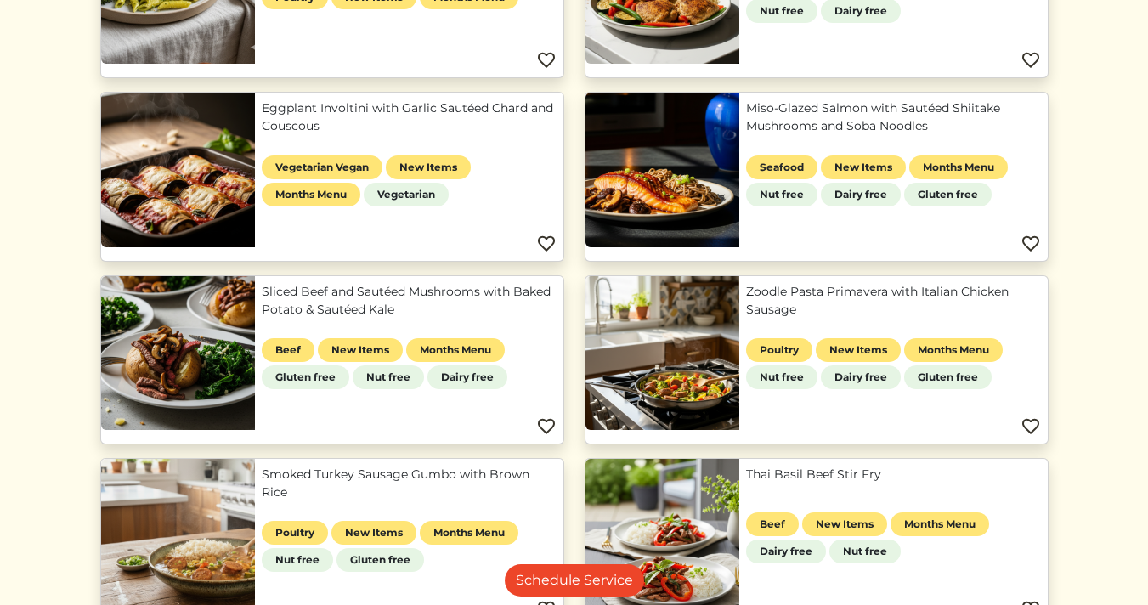
click at [1032, 234] on img at bounding box center [1031, 244] width 20 height 20
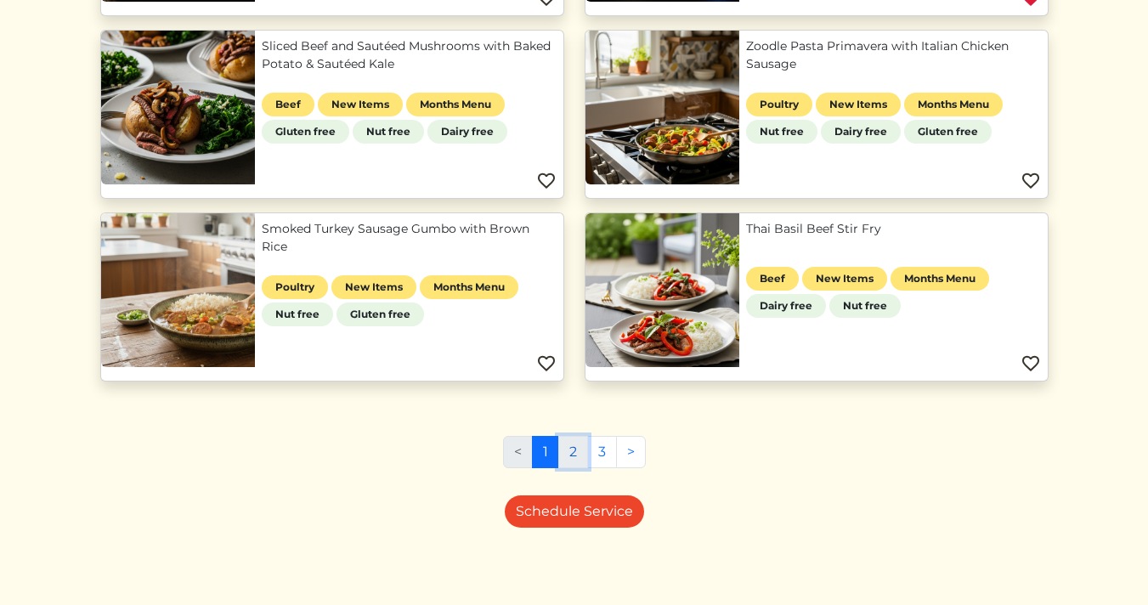
click at [565, 455] on link "2" at bounding box center [573, 452] width 30 height 32
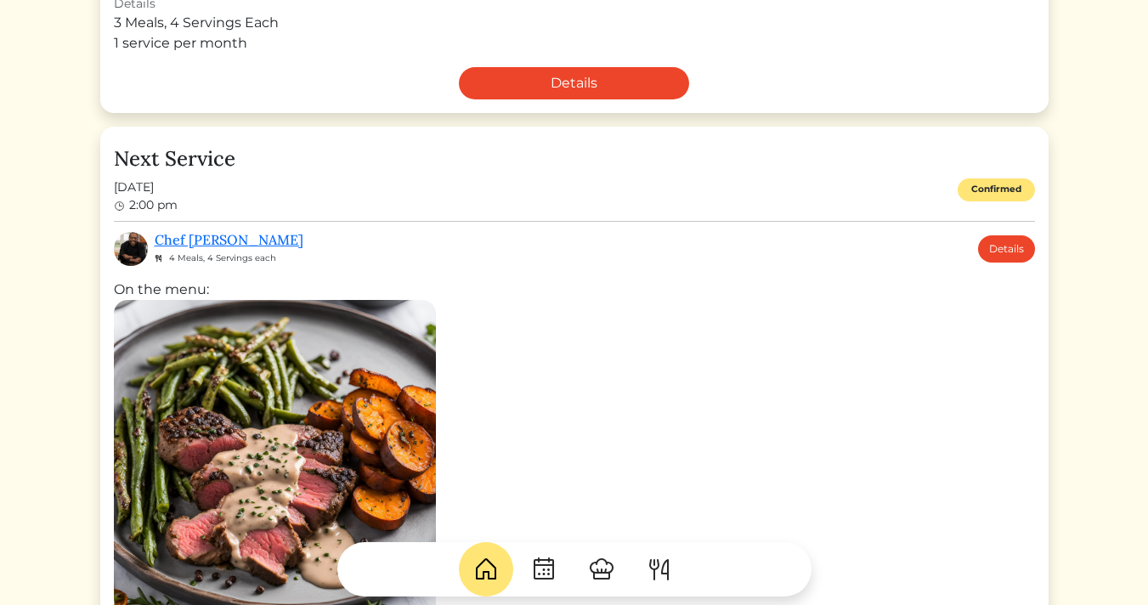
scroll to position [543, 0]
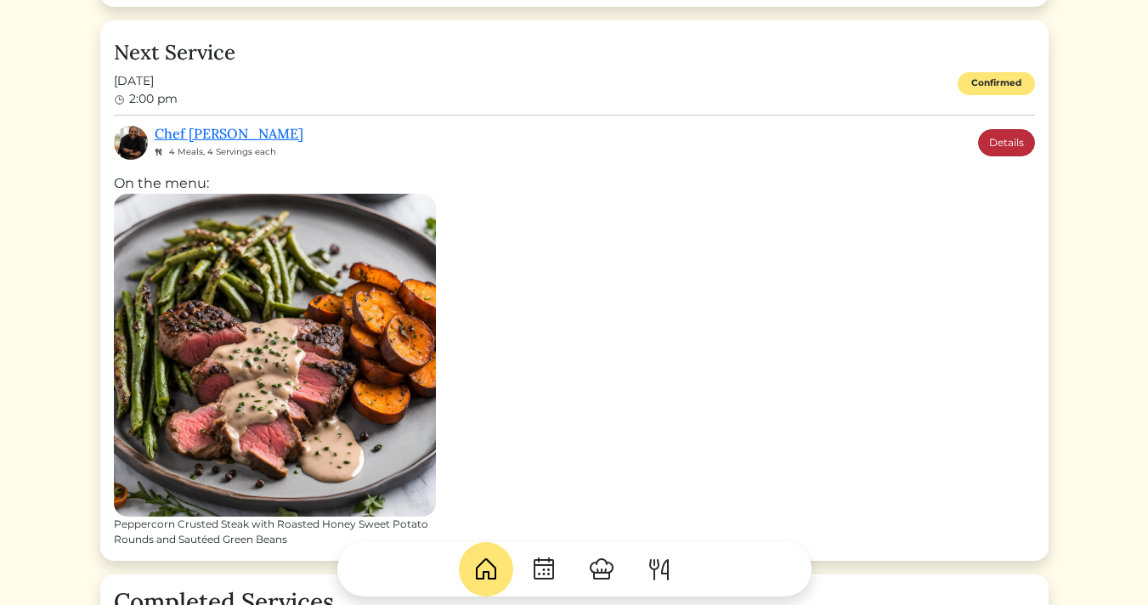
click at [992, 144] on link "Details" at bounding box center [1006, 142] width 57 height 27
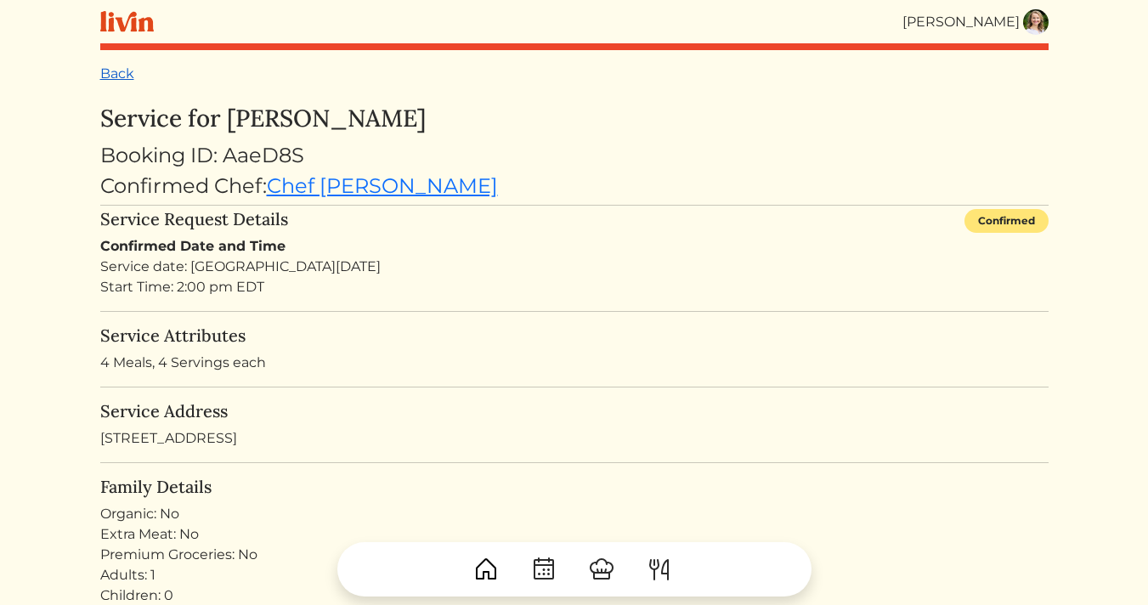
click at [115, 71] on link "Back" at bounding box center [117, 73] width 34 height 16
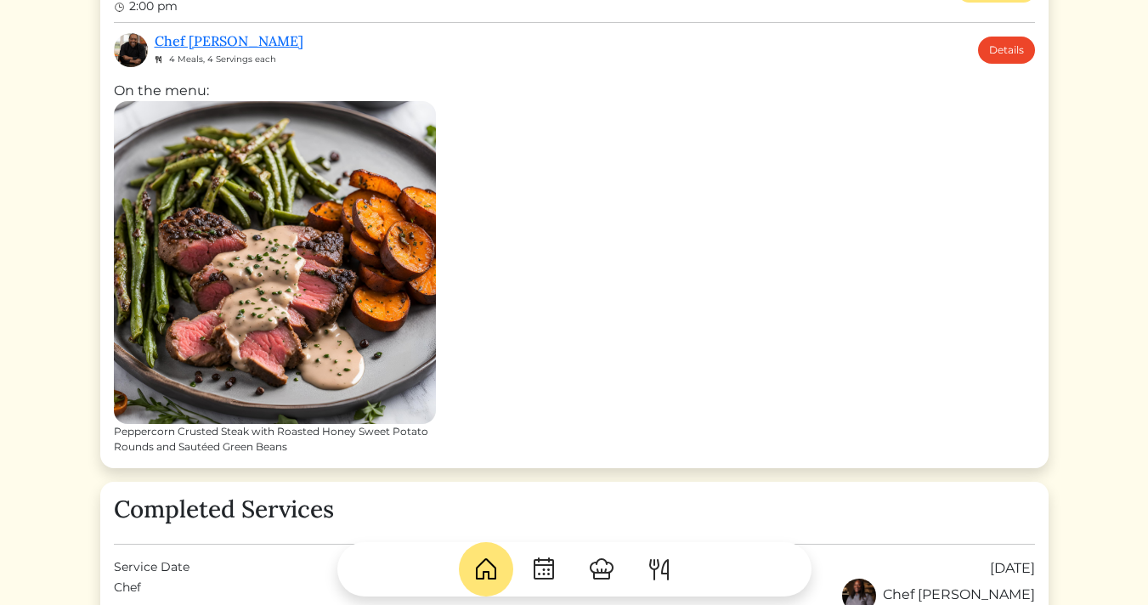
scroll to position [638, 0]
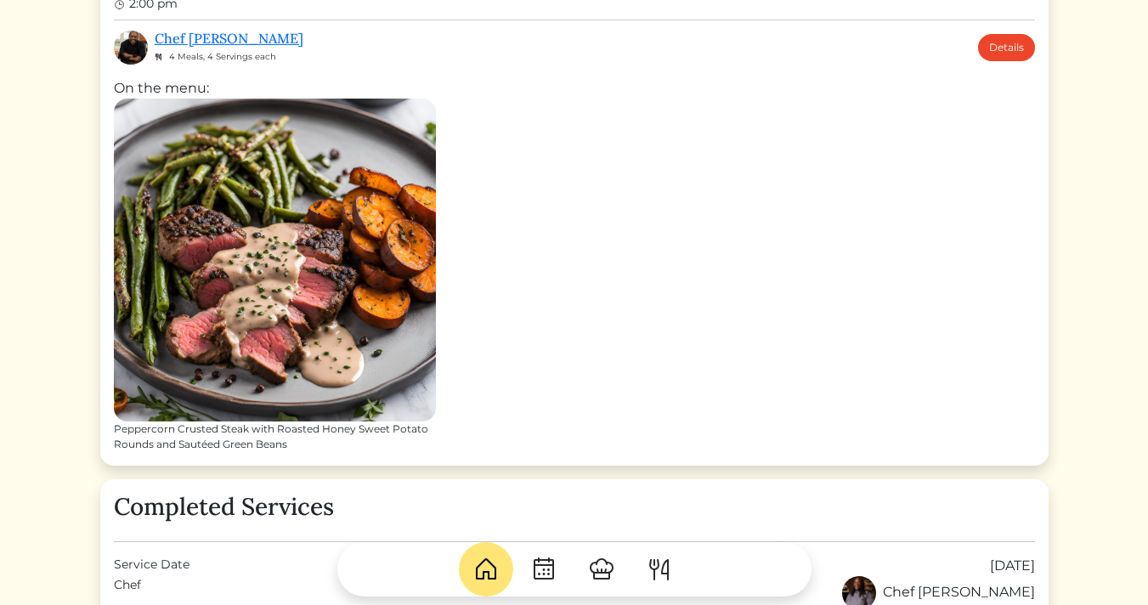
click at [278, 438] on div "Peppercorn Crusted Steak with Roasted Honey Sweet Potato Rounds and Sautéed Gre…" at bounding box center [275, 437] width 322 height 31
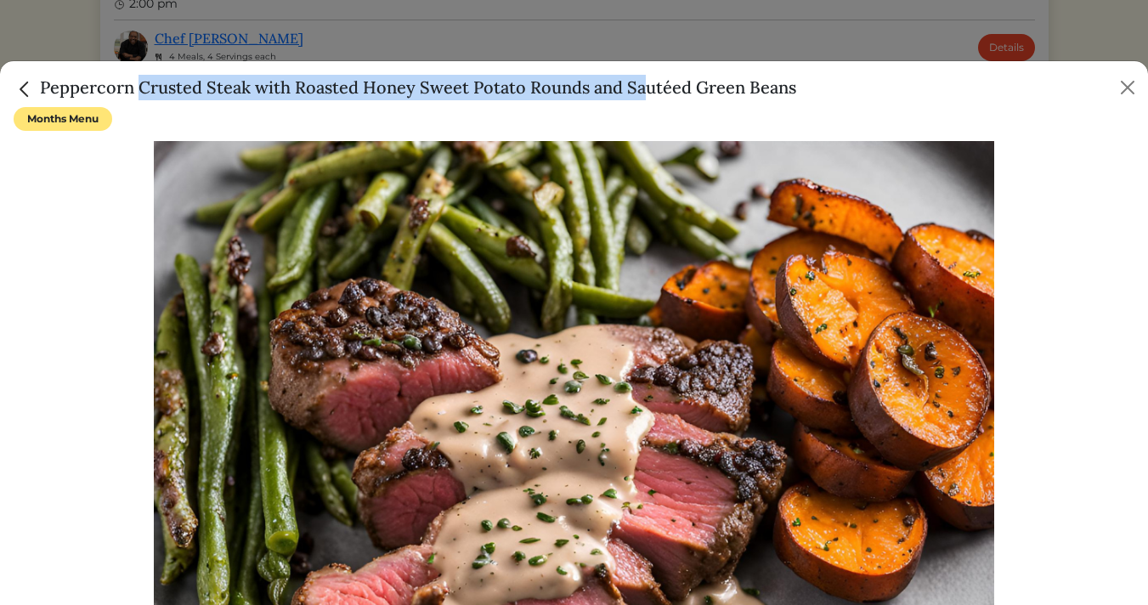
drag, startPoint x: 42, startPoint y: 86, endPoint x: 550, endPoint y: 90, distance: 508.3
click at [550, 90] on h5 "Peppercorn Crusted Steak with Roasted Honey Sweet Potato Rounds and Sautéed Gre…" at bounding box center [405, 87] width 783 height 25
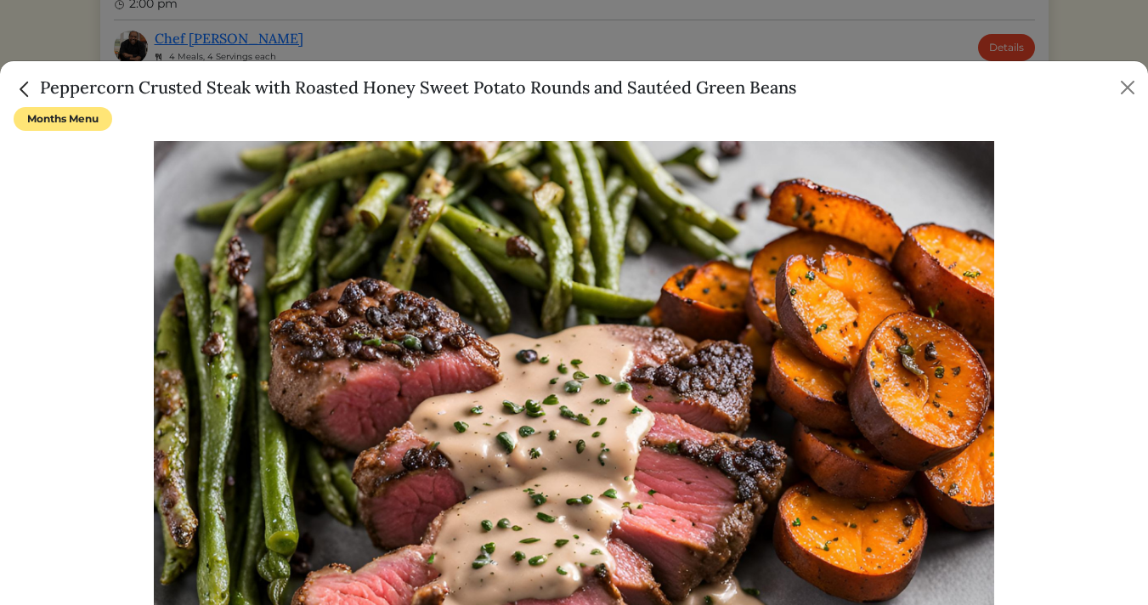
click at [818, 85] on div "Peppercorn Crusted Steak with Roasted Honey Sweet Potato Rounds and Sautéed Gre…" at bounding box center [574, 84] width 1148 height 46
drag, startPoint x: 803, startPoint y: 89, endPoint x: 42, endPoint y: 85, distance: 761.6
click at [42, 85] on div "Peppercorn Crusted Steak with Roasted Honey Sweet Potato Rounds and Sautéed Gre…" at bounding box center [574, 84] width 1148 height 46
copy h5 "Peppercorn Crusted Steak with Roasted Honey Sweet Potato Rounds and Sautéed Gre…"
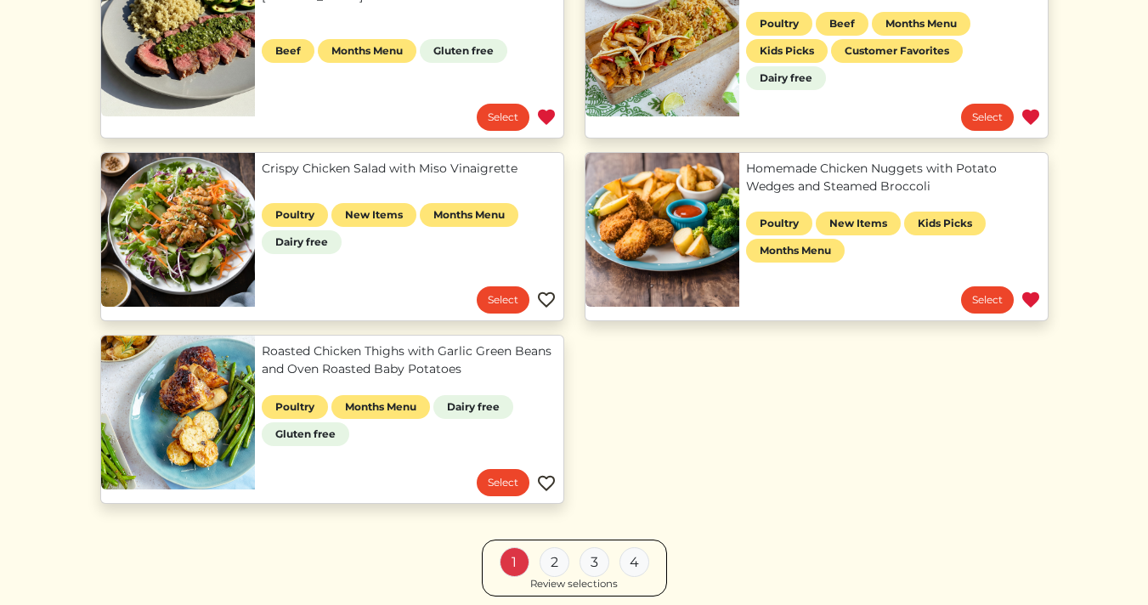
scroll to position [836, 0]
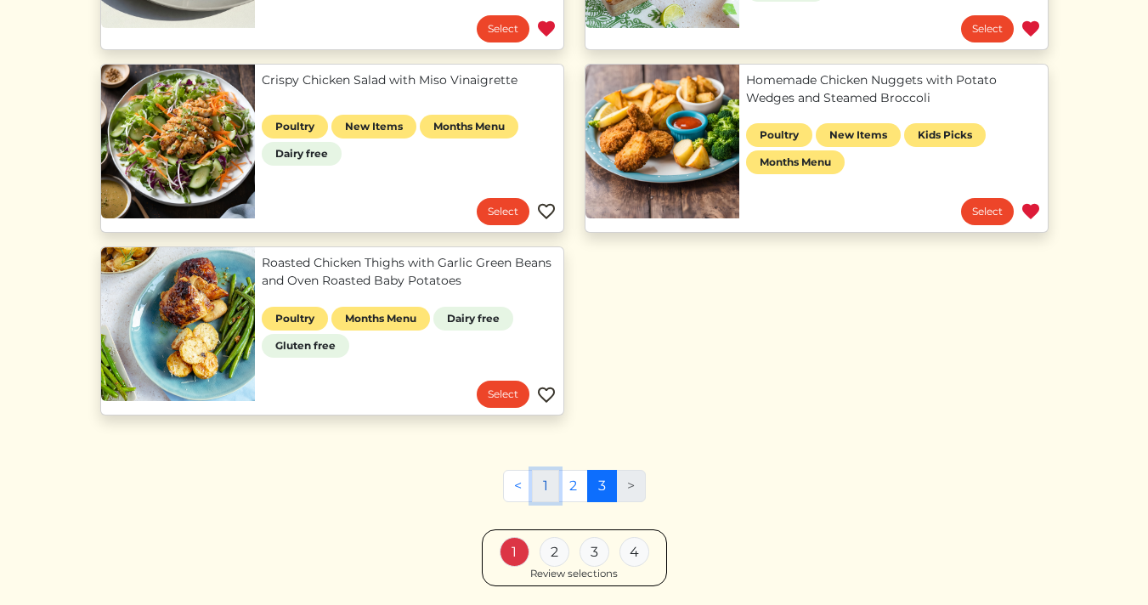
click at [547, 490] on link "1" at bounding box center [545, 486] width 27 height 32
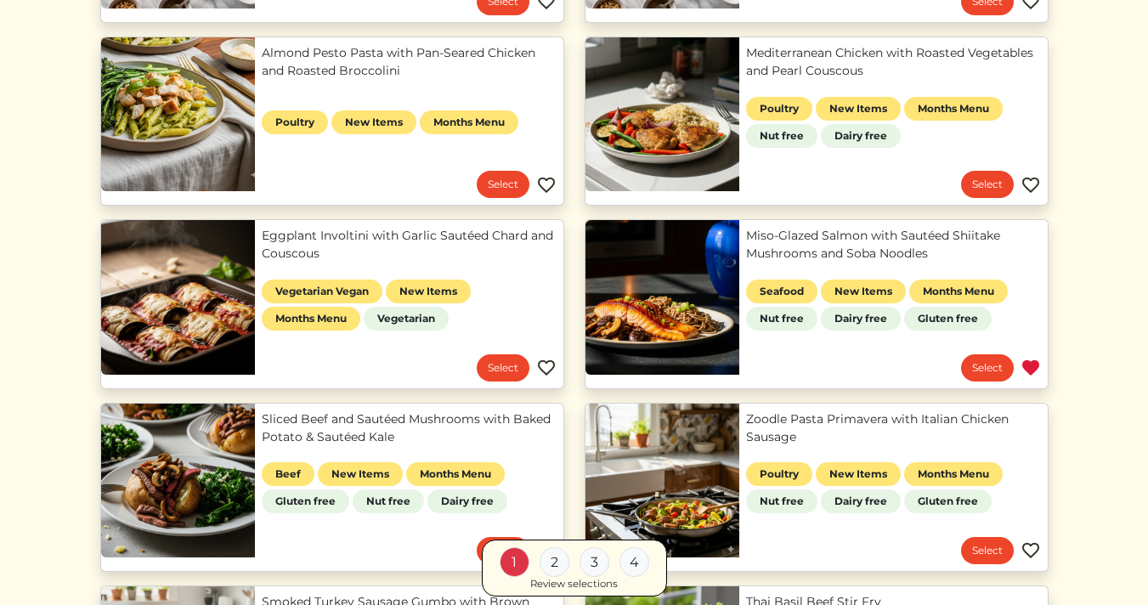
scroll to position [371, 0]
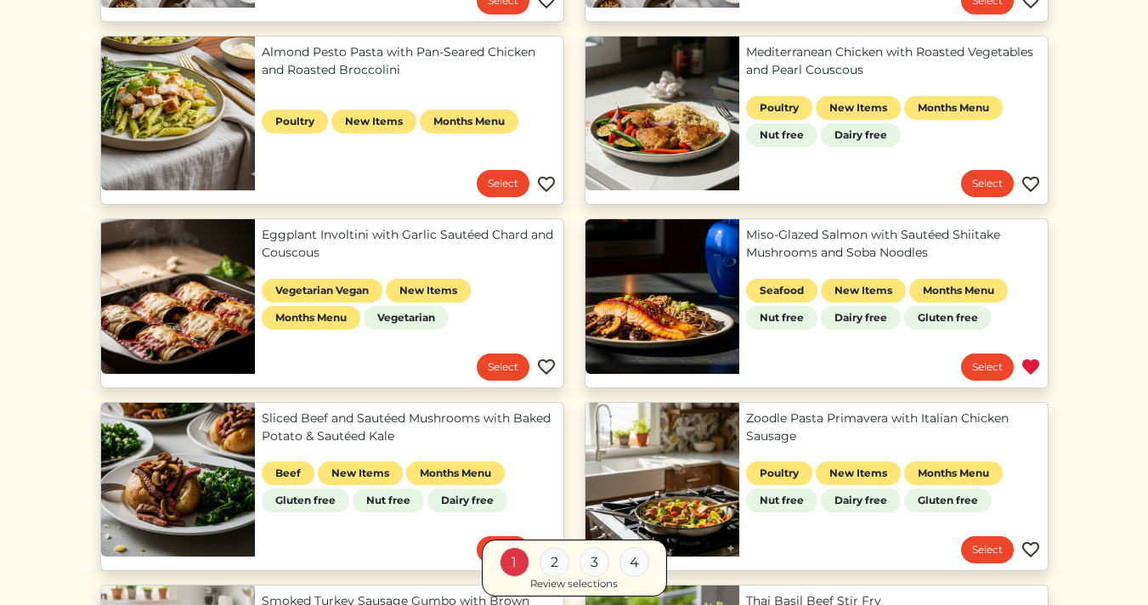
click at [820, 246] on link "Miso-Glazed Salmon with Sautéed Shiitake Mushrooms and Soba Noodles" at bounding box center [893, 244] width 295 height 36
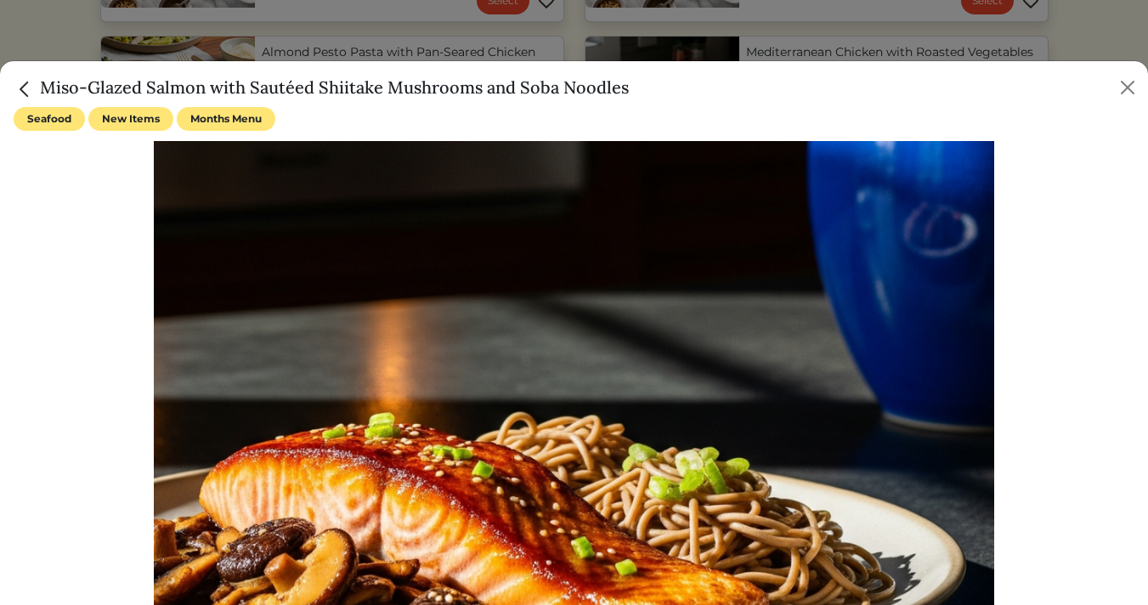
drag, startPoint x: 639, startPoint y: 100, endPoint x: 42, endPoint y: 83, distance: 597.8
click at [42, 83] on div "Miso-Glazed Salmon with Sautéed Shiitake Mushrooms and Soba Noodles" at bounding box center [574, 84] width 1148 height 46
copy h5 "Miso-Glazed Salmon with Sautéed Shiitake Mushrooms and Soba Noodles"
click at [1129, 88] on button "Close" at bounding box center [1127, 87] width 27 height 27
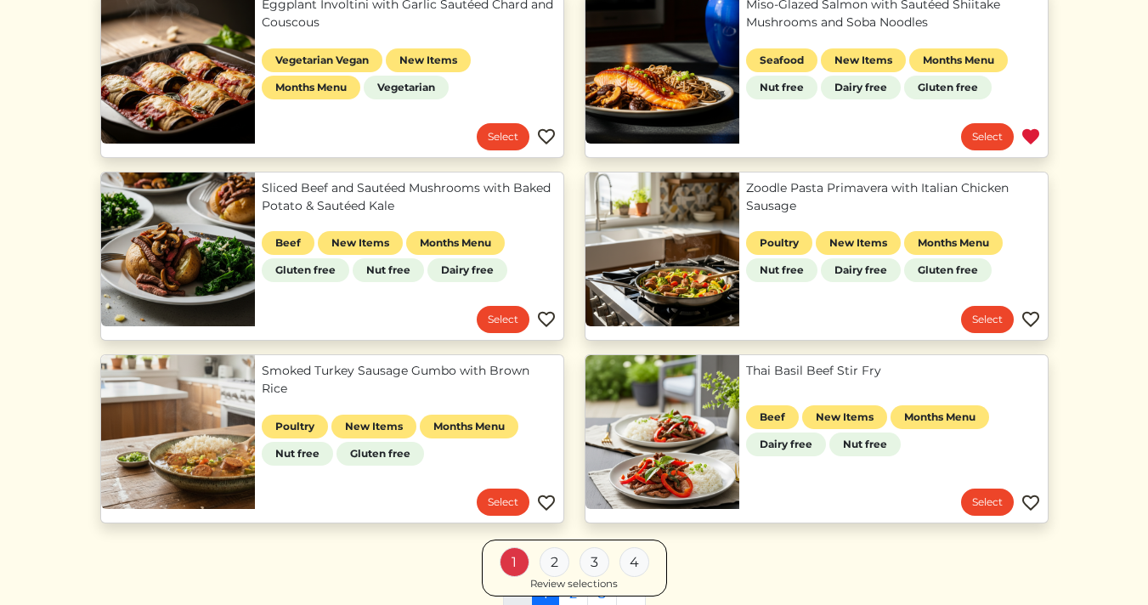
scroll to position [615, 0]
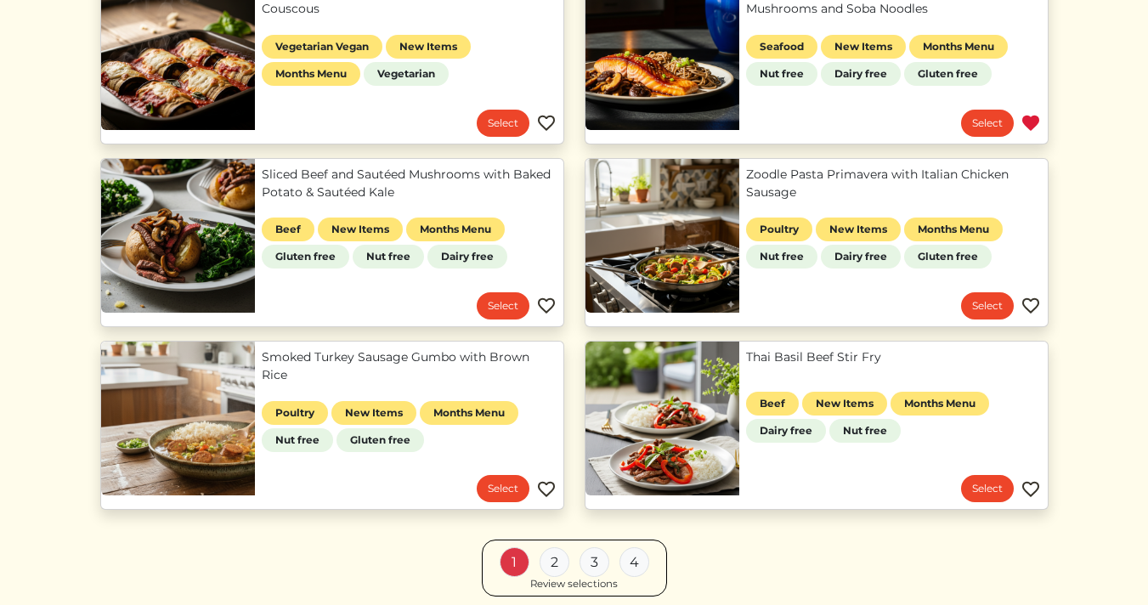
click at [800, 358] on link "Thai Basil Beef Stir Fry" at bounding box center [893, 357] width 295 height 18
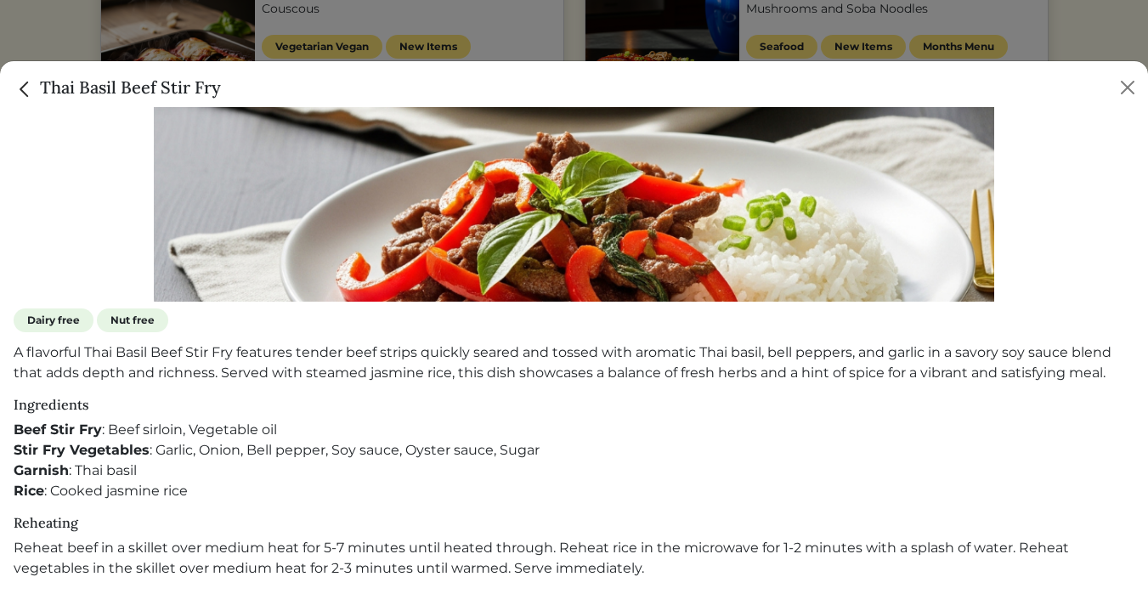
scroll to position [401, 0]
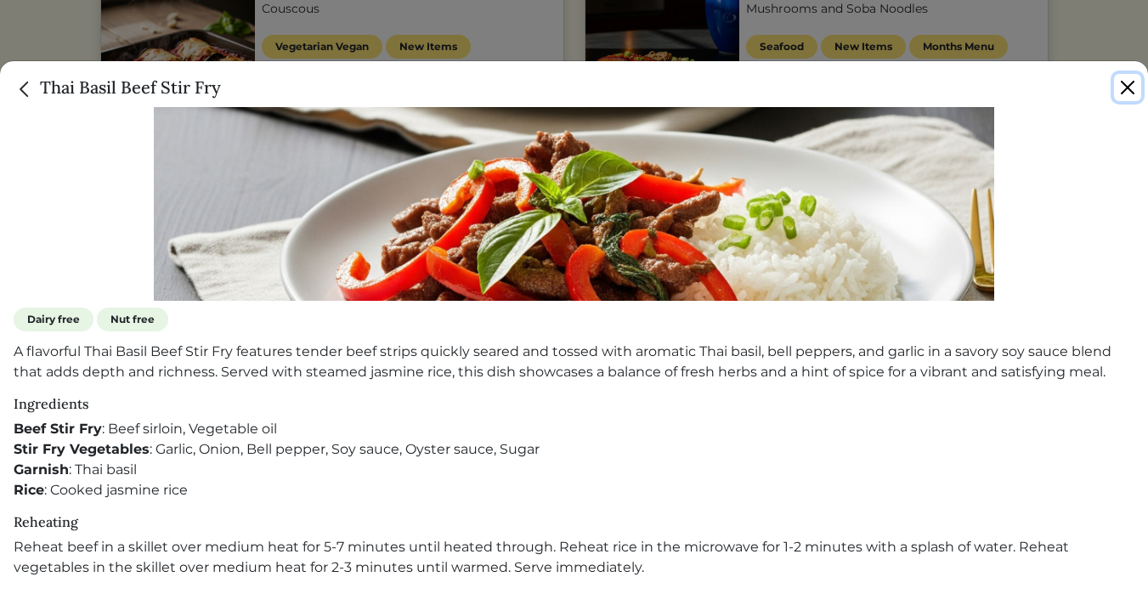
click at [1127, 88] on button "Close" at bounding box center [1127, 87] width 27 height 27
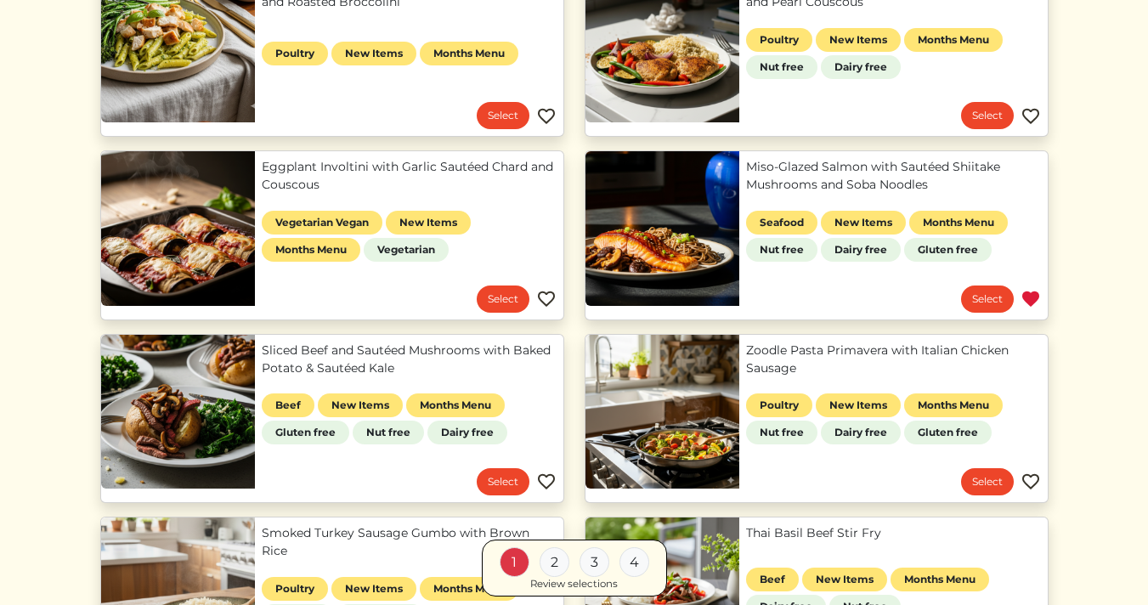
scroll to position [406, 0]
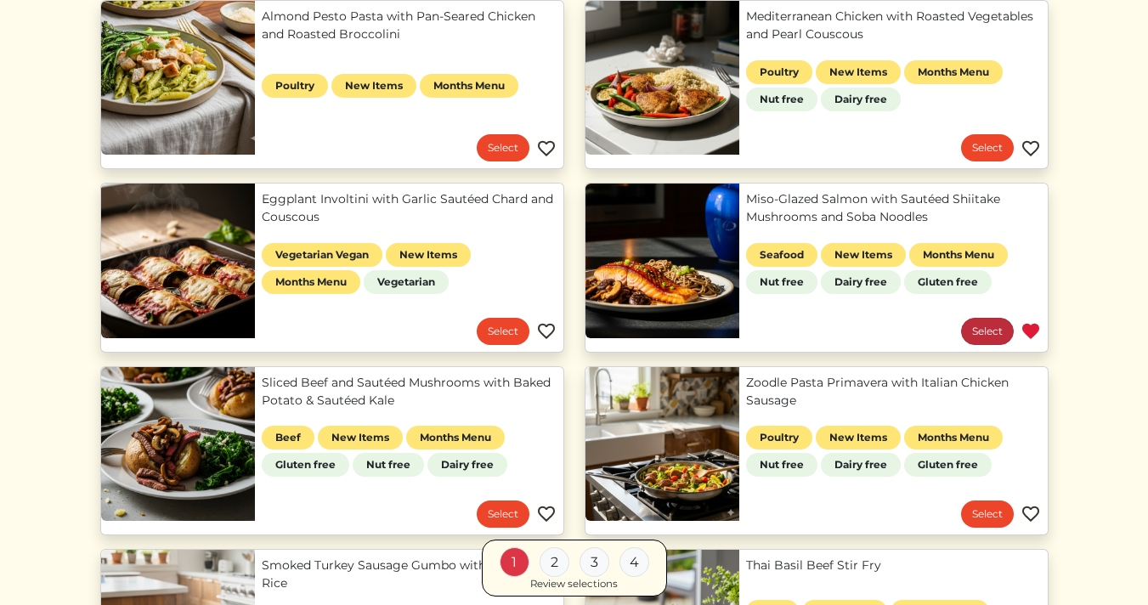
click at [988, 325] on link "Select" at bounding box center [987, 331] width 53 height 27
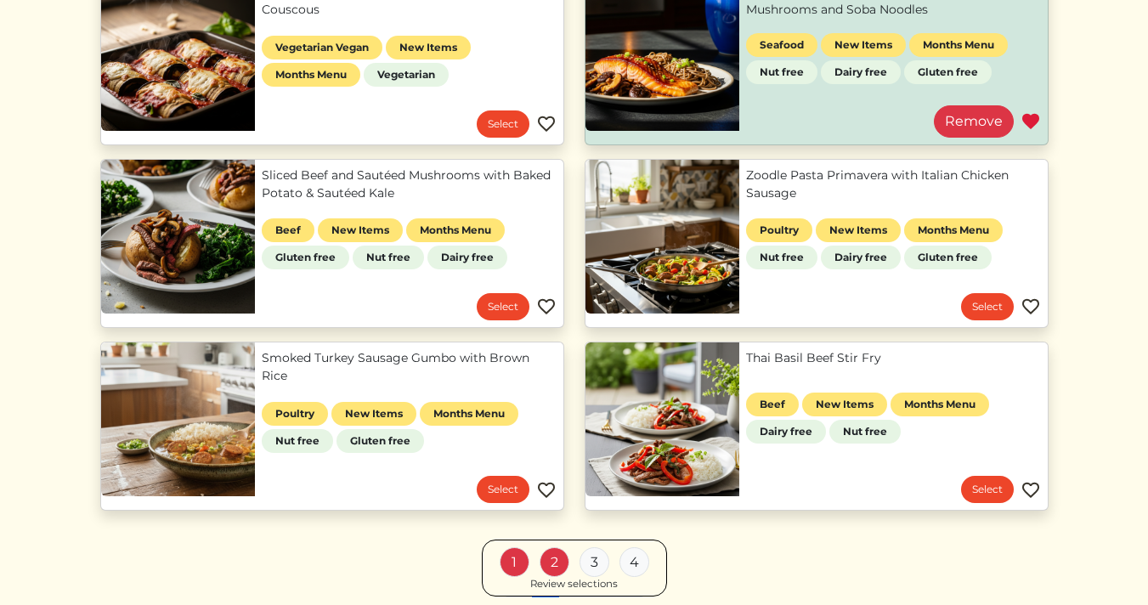
scroll to position [616, 0]
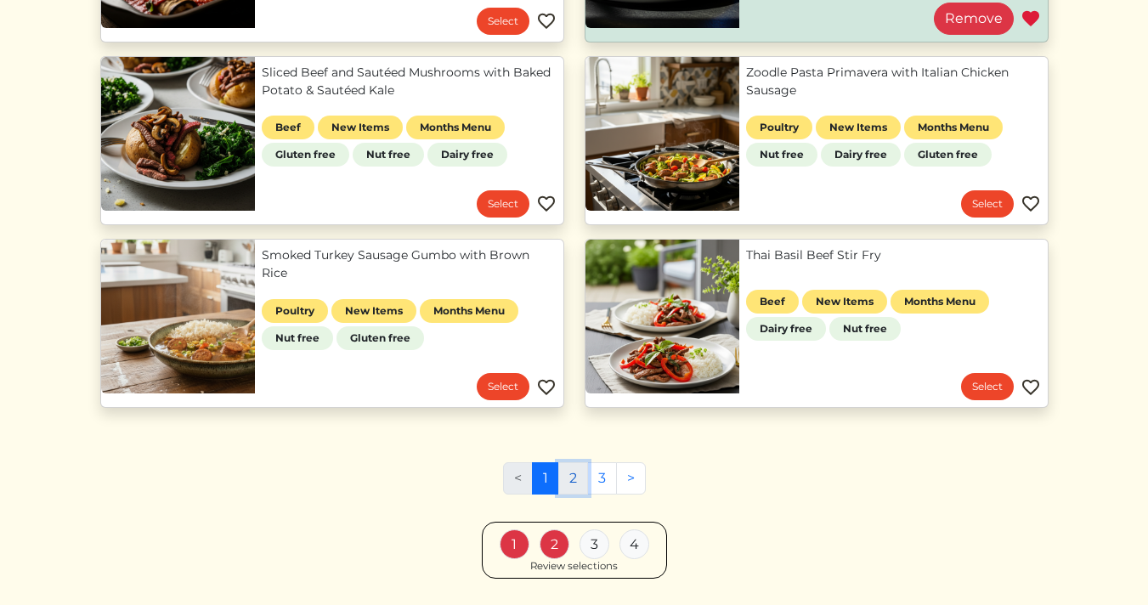
click at [576, 479] on link "2" at bounding box center [573, 478] width 30 height 32
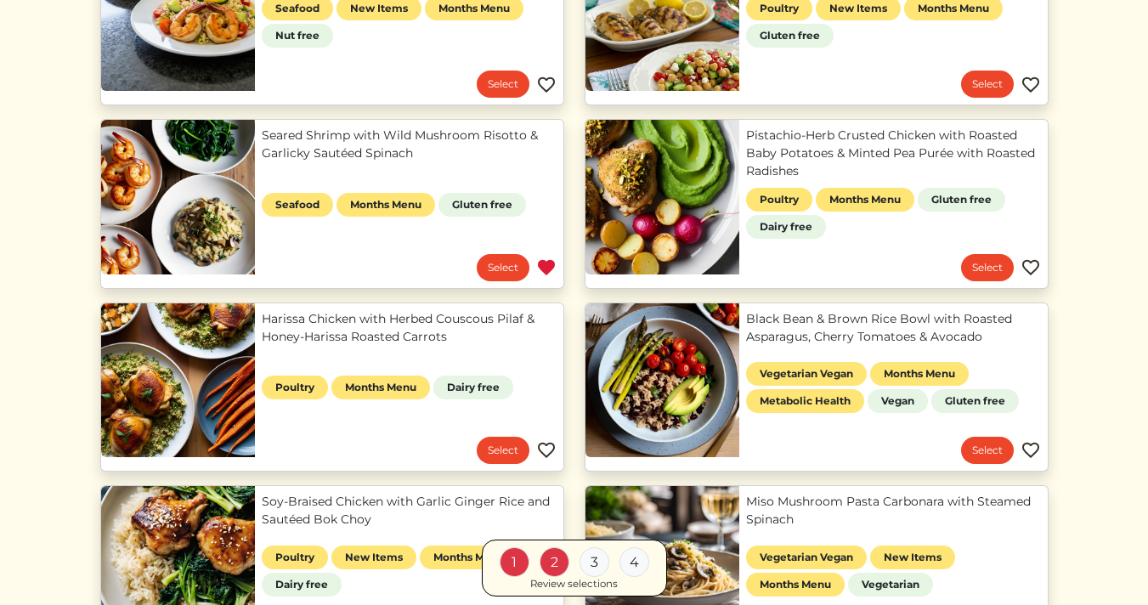
scroll to position [472, 0]
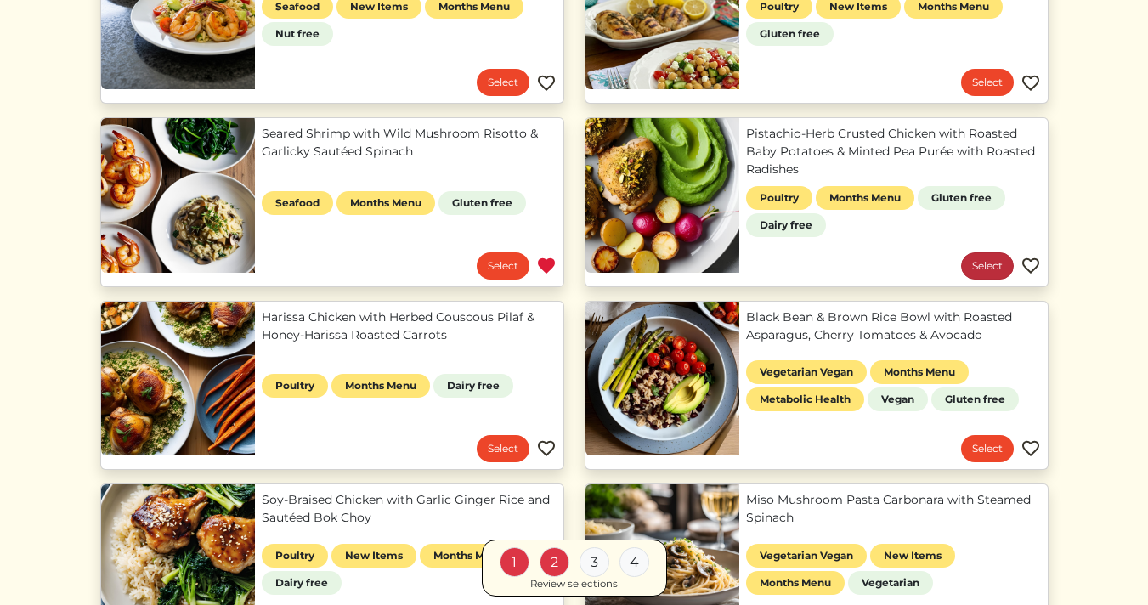
click at [983, 263] on link "Select" at bounding box center [987, 265] width 53 height 27
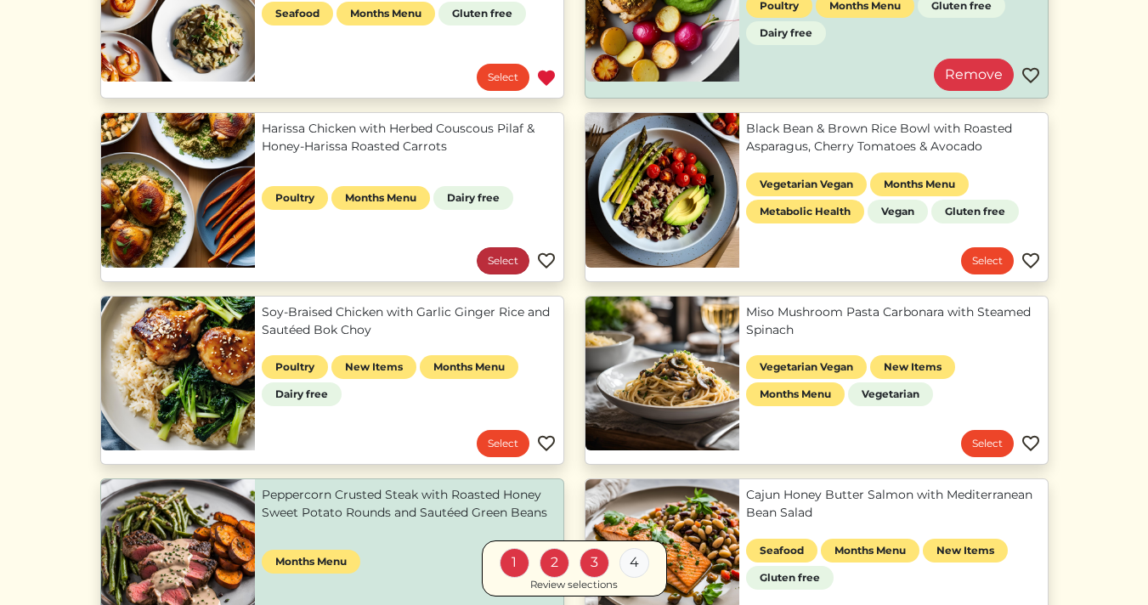
scroll to position [664, 0]
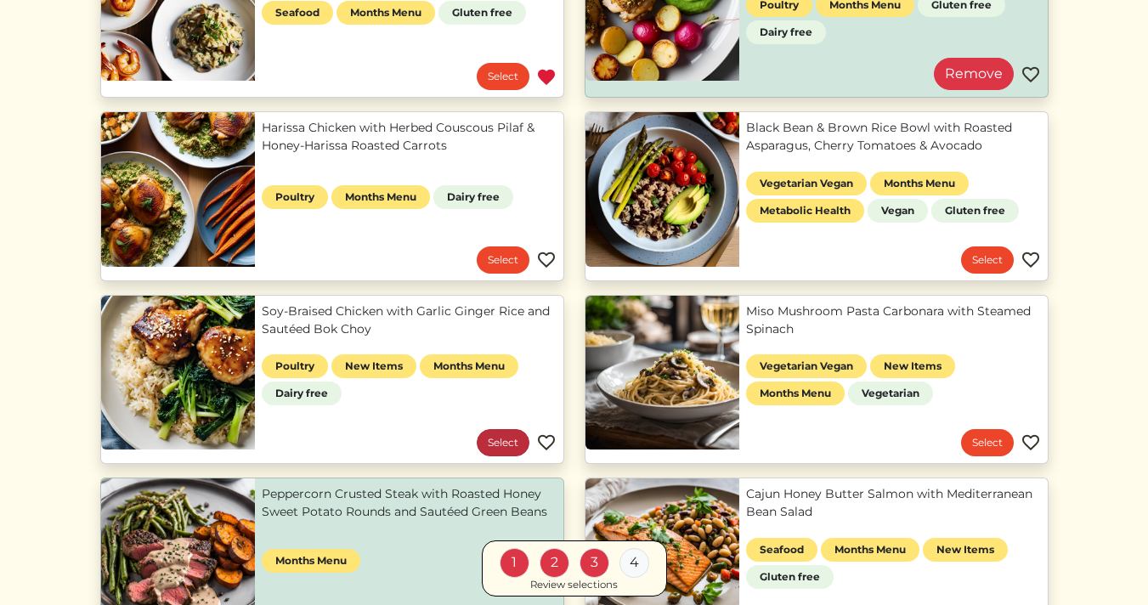
click at [493, 438] on link "Select" at bounding box center [503, 442] width 53 height 27
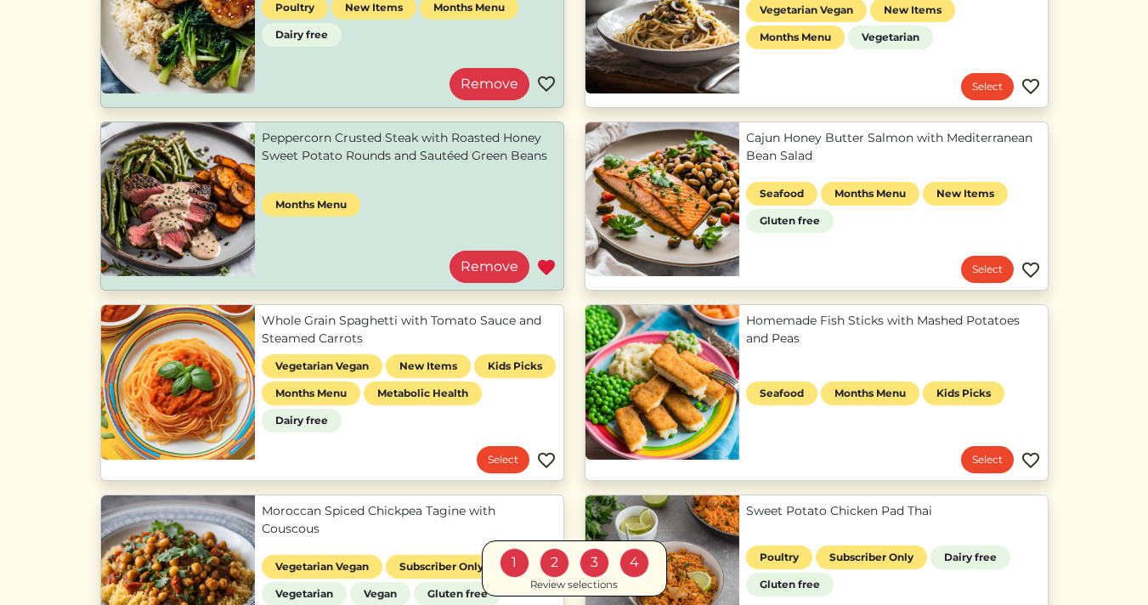
scroll to position [1021, 0]
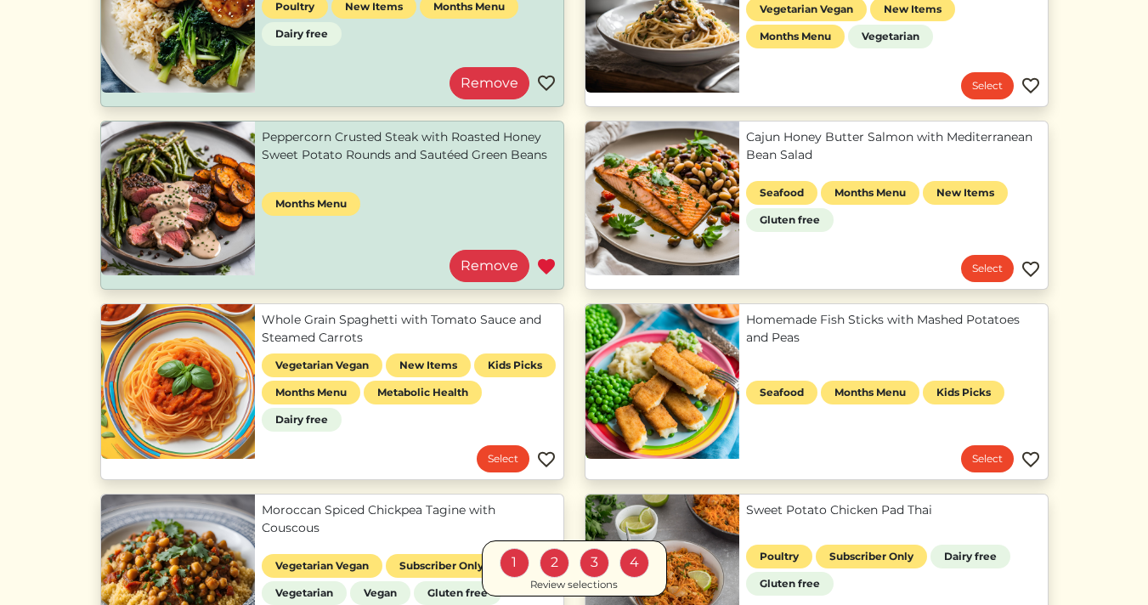
click at [569, 588] on div "Review selections" at bounding box center [574, 584] width 88 height 15
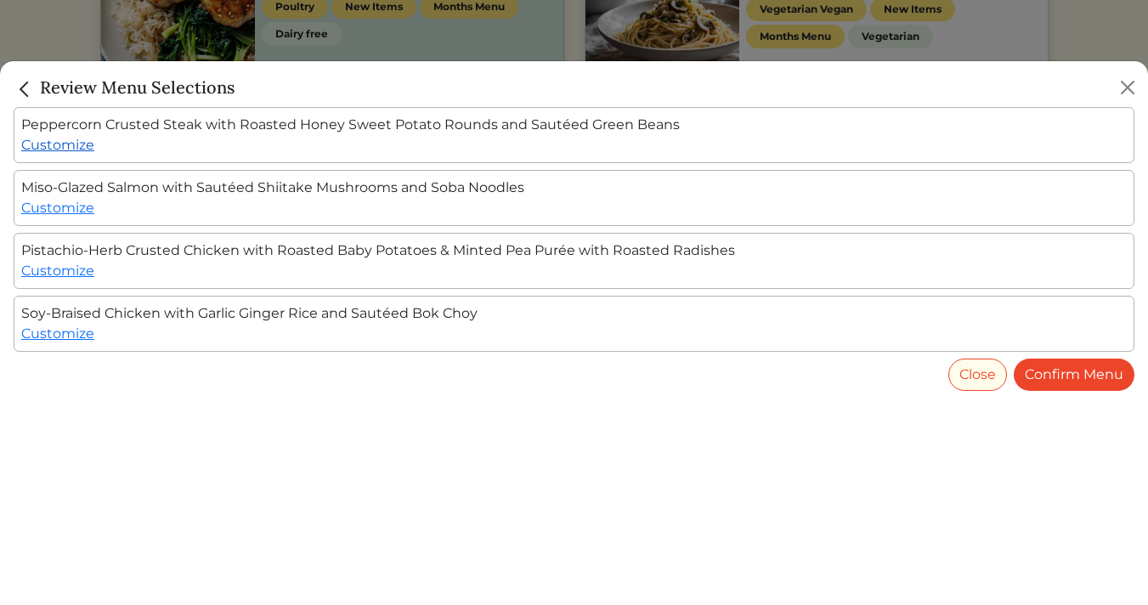
click at [67, 150] on link "Customize" at bounding box center [57, 145] width 73 height 16
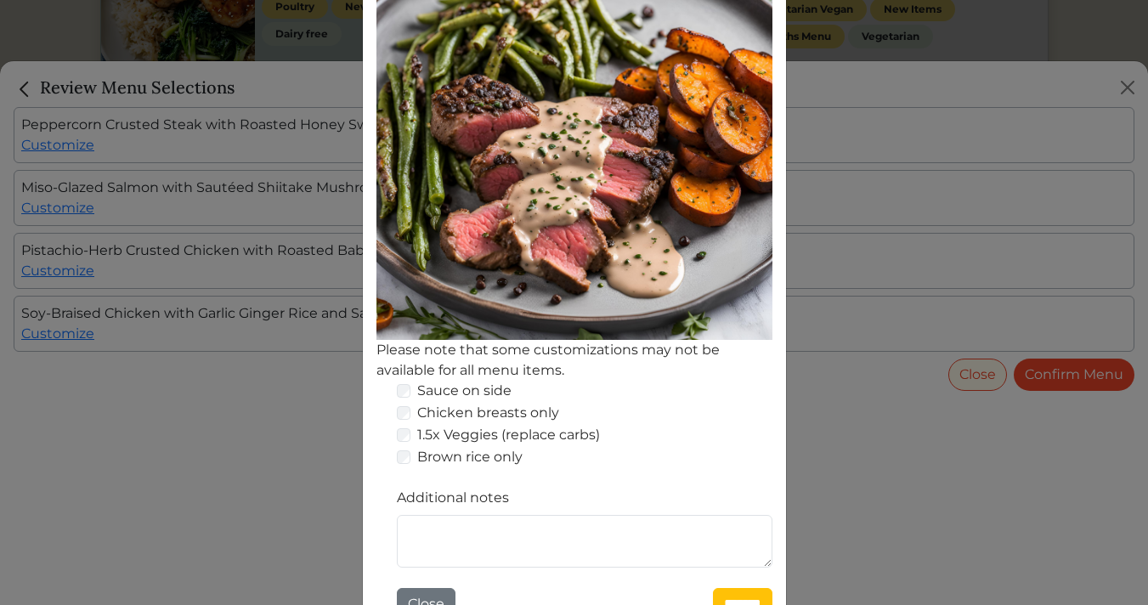
scroll to position [326, 0]
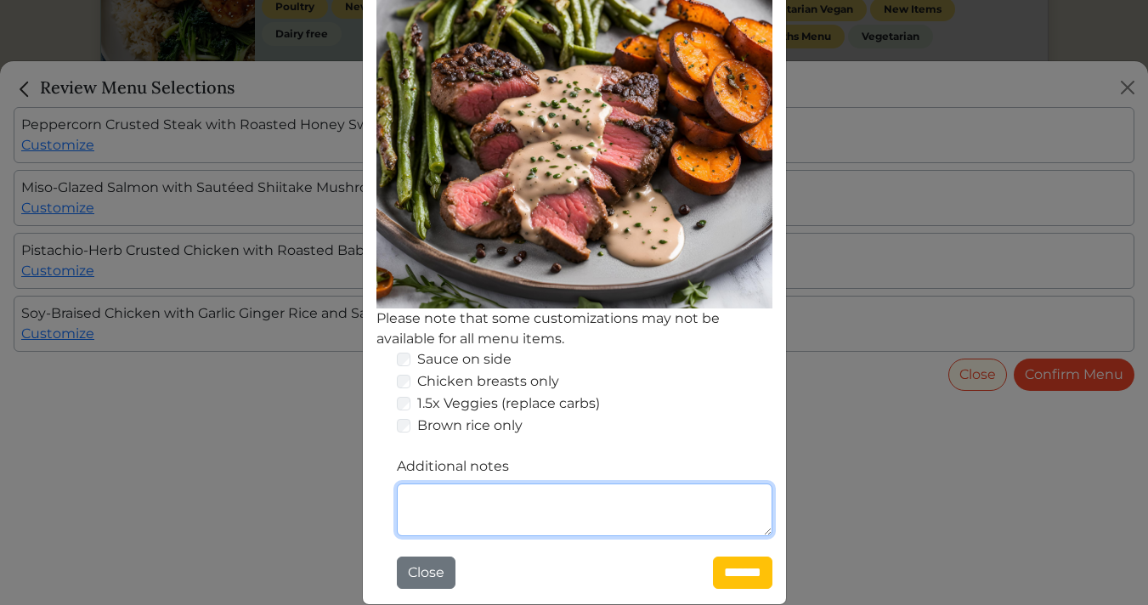
click at [459, 510] on textarea "Additional notes" at bounding box center [585, 510] width 376 height 53
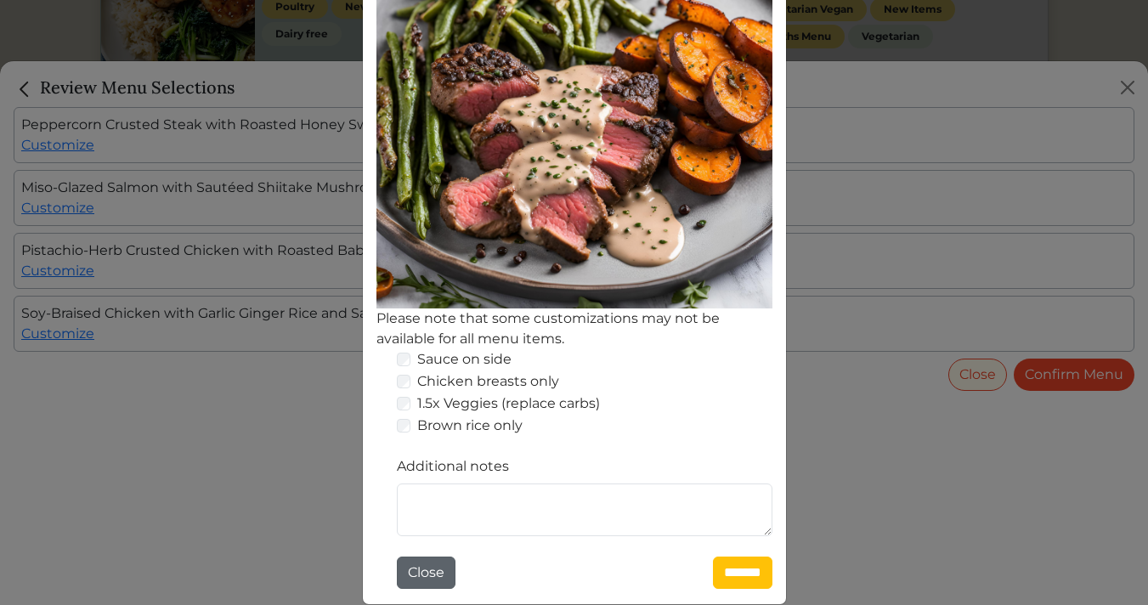
click at [417, 568] on button "Close" at bounding box center [426, 573] width 59 height 32
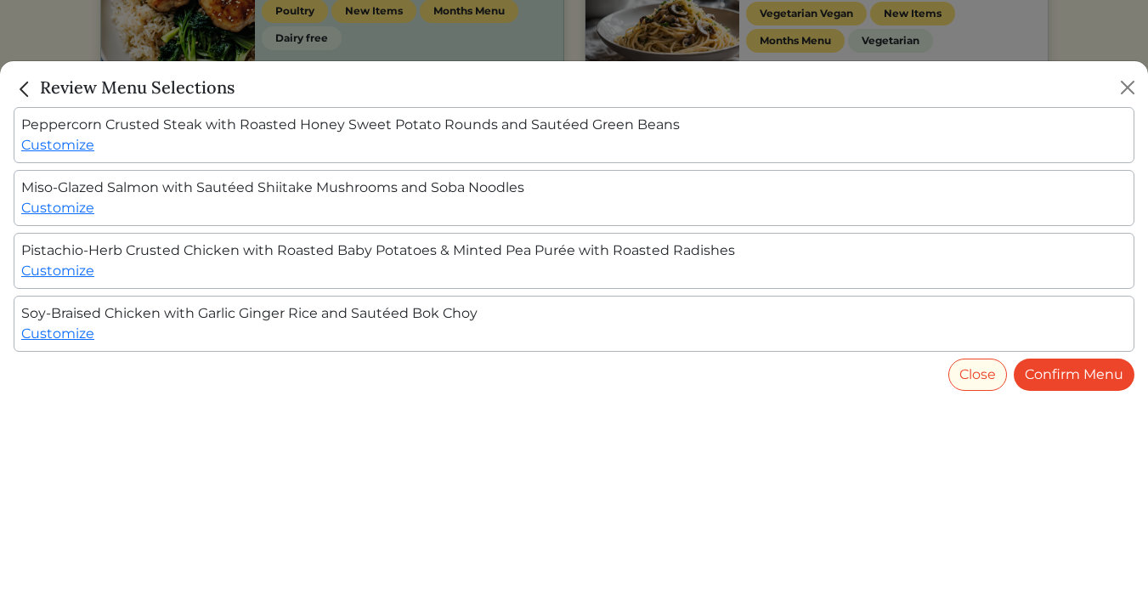
scroll to position [1021, 0]
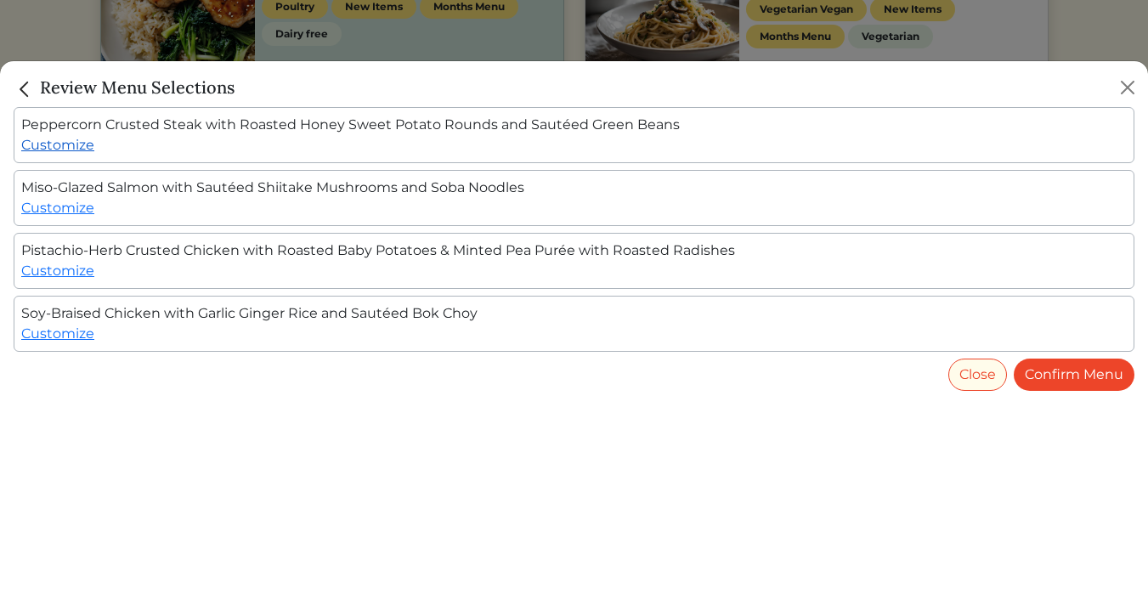
click at [65, 147] on link "Customize" at bounding box center [57, 145] width 73 height 16
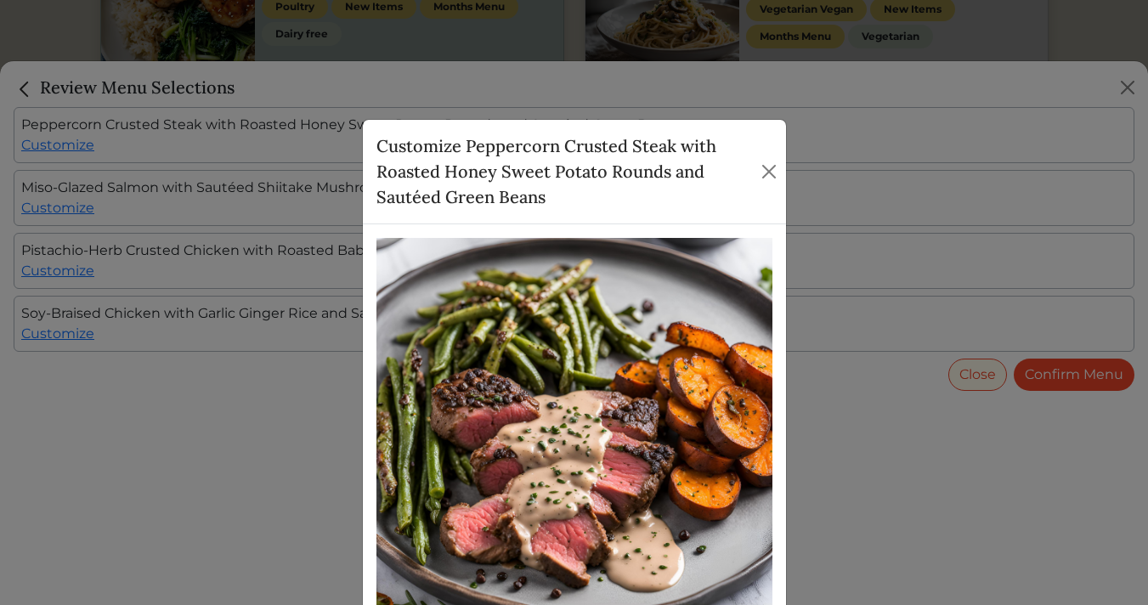
scroll to position [326, 0]
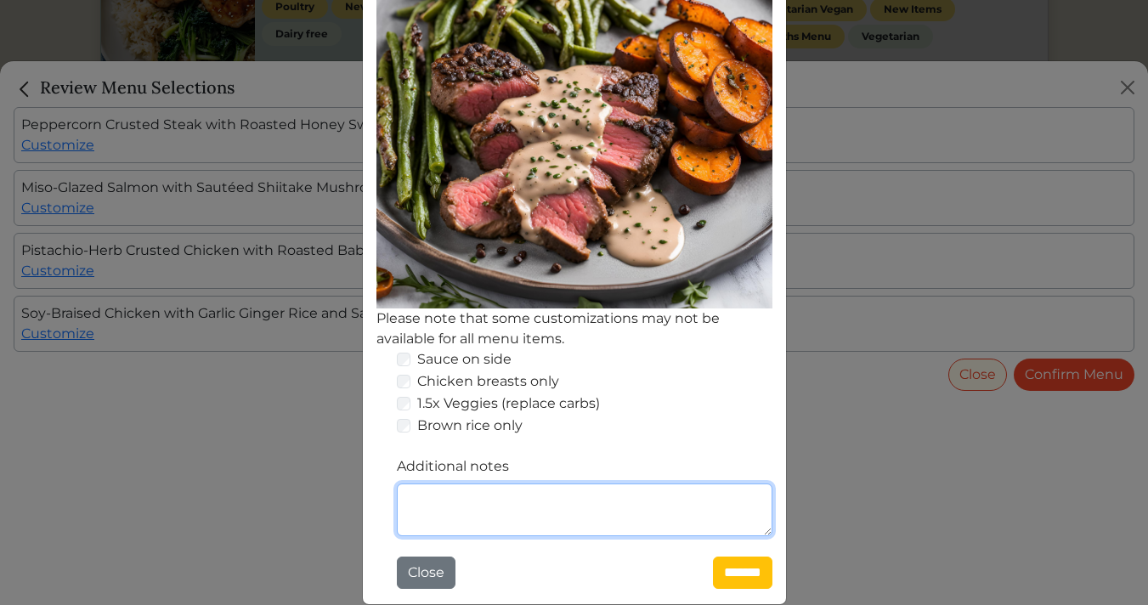
click at [501, 515] on textarea "Additional notes" at bounding box center [585, 510] width 376 height 53
type textarea "**********"
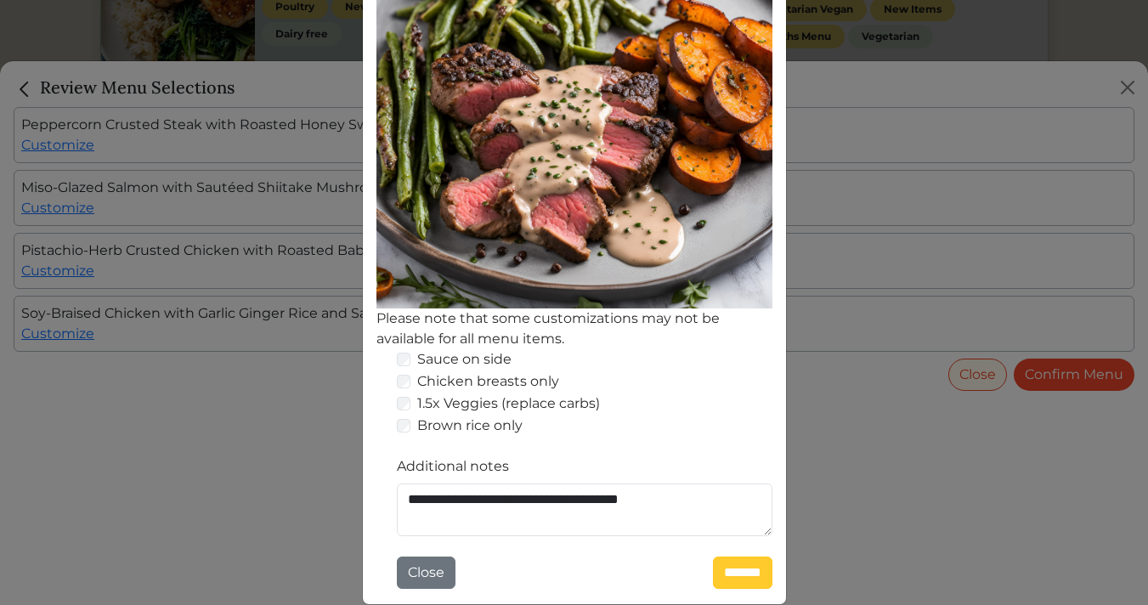
click at [716, 580] on input "*******" at bounding box center [742, 573] width 59 height 32
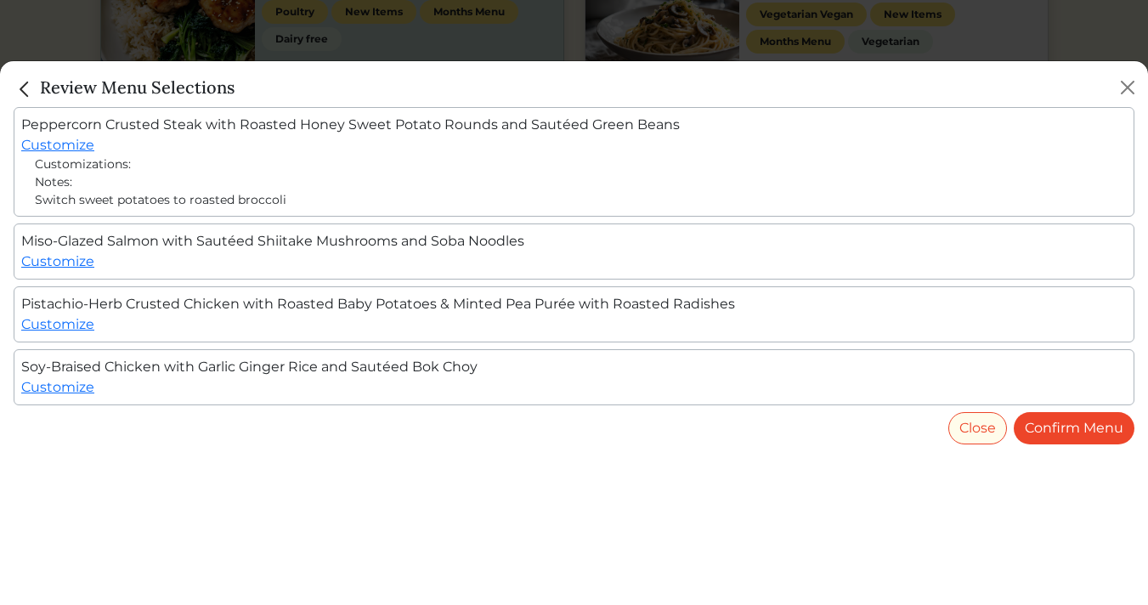
scroll to position [1021, 0]
click at [61, 326] on link "Customize" at bounding box center [57, 324] width 73 height 16
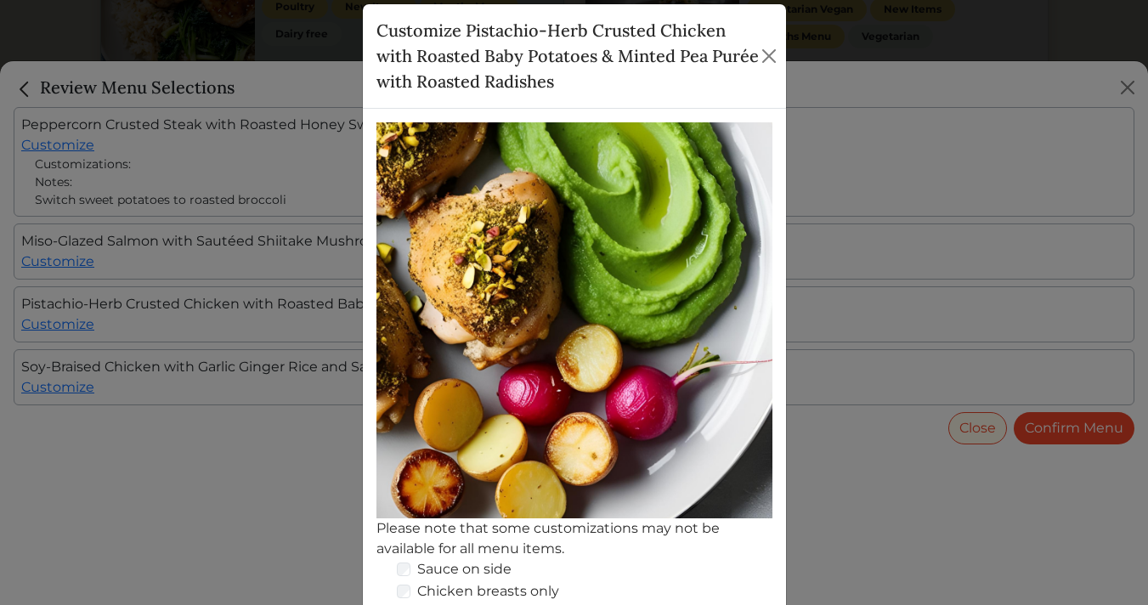
scroll to position [326, 0]
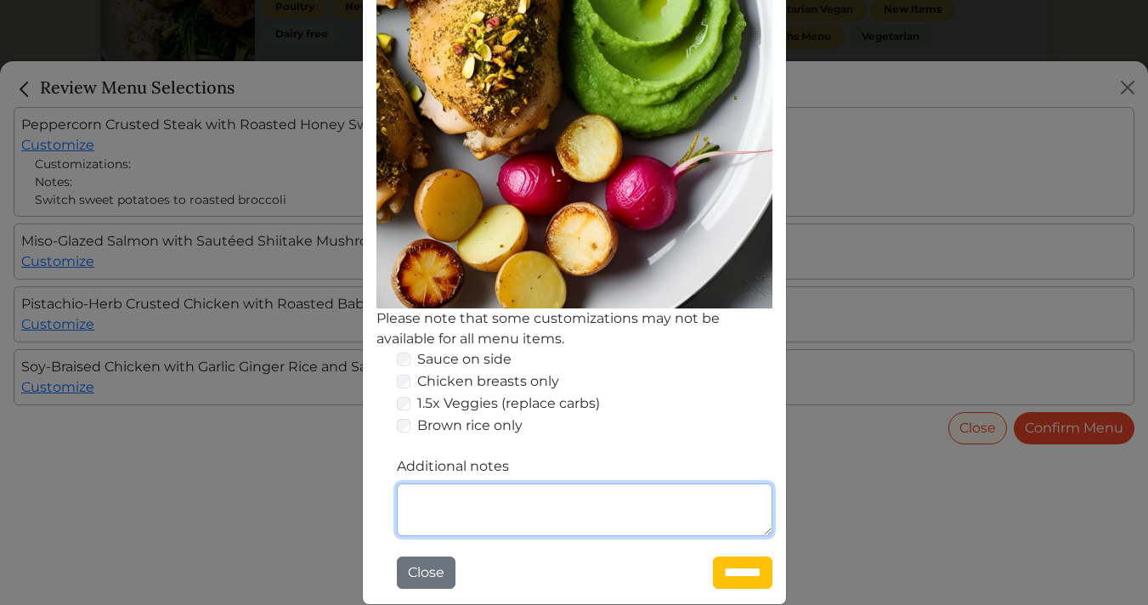
click at [564, 513] on textarea "Additional notes" at bounding box center [585, 510] width 376 height 53
type textarea "**********"
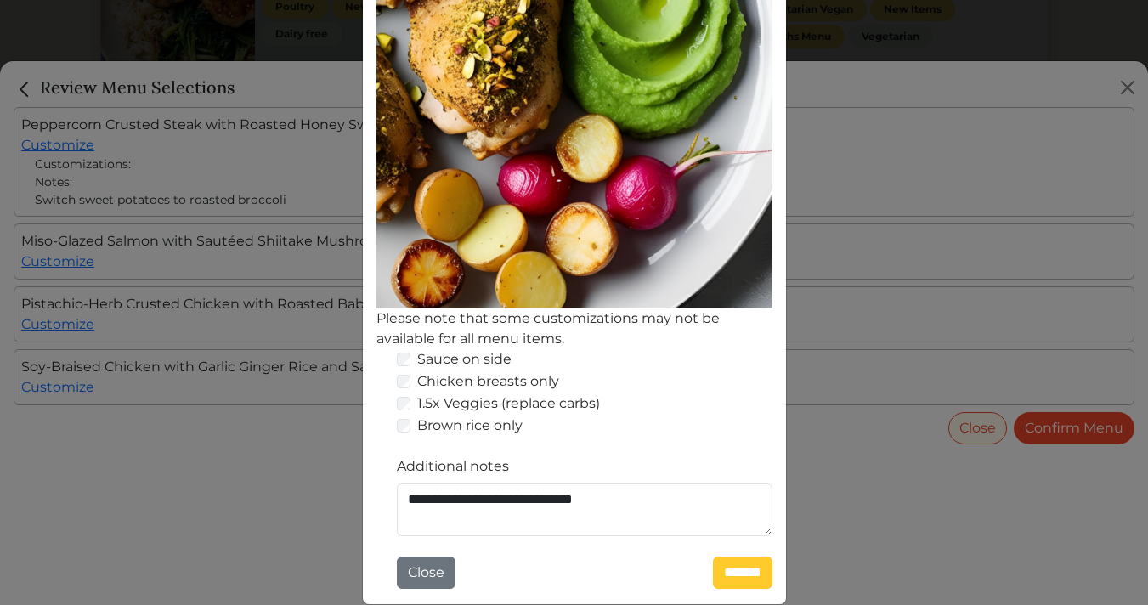
click at [746, 578] on input "*******" at bounding box center [742, 573] width 59 height 32
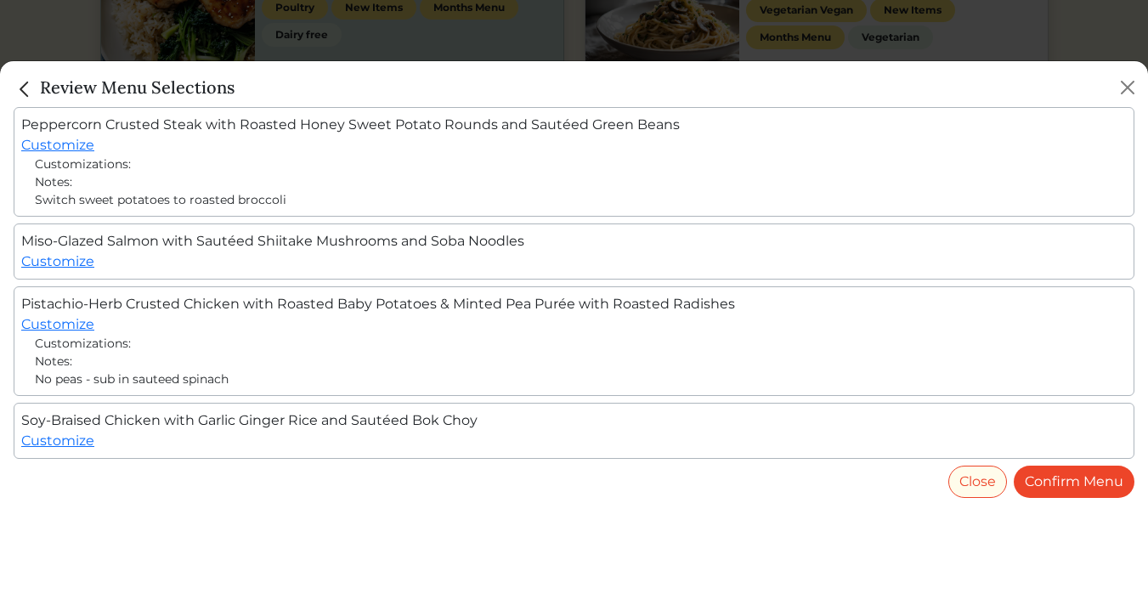
scroll to position [1021, 0]
click at [1071, 477] on link "Confirm Menu" at bounding box center [1074, 482] width 121 height 32
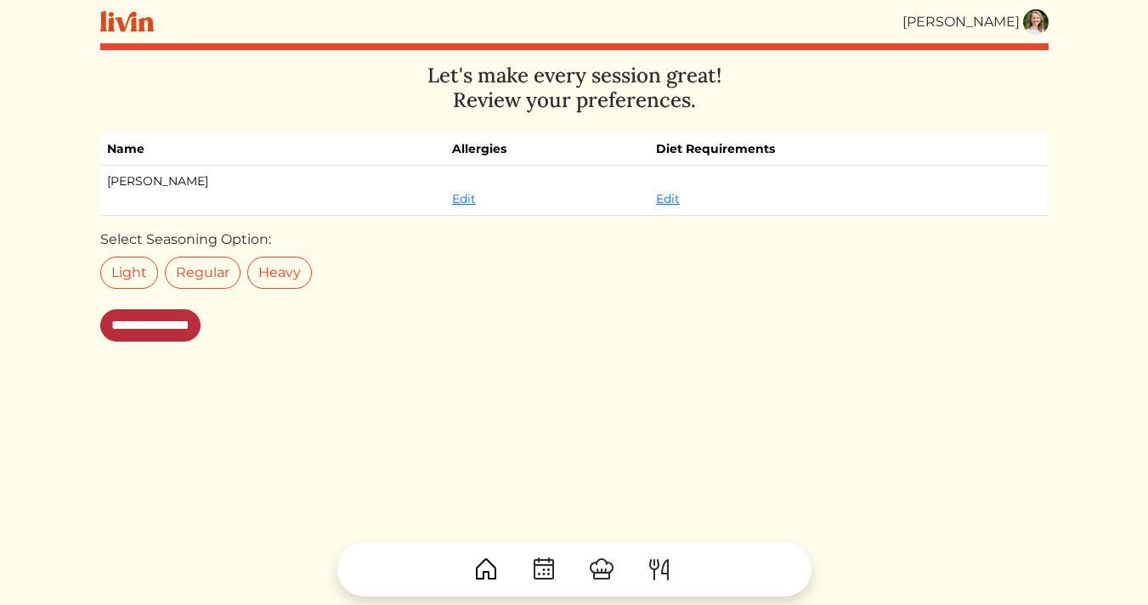
click at [173, 318] on input "**********" at bounding box center [150, 325] width 100 height 32
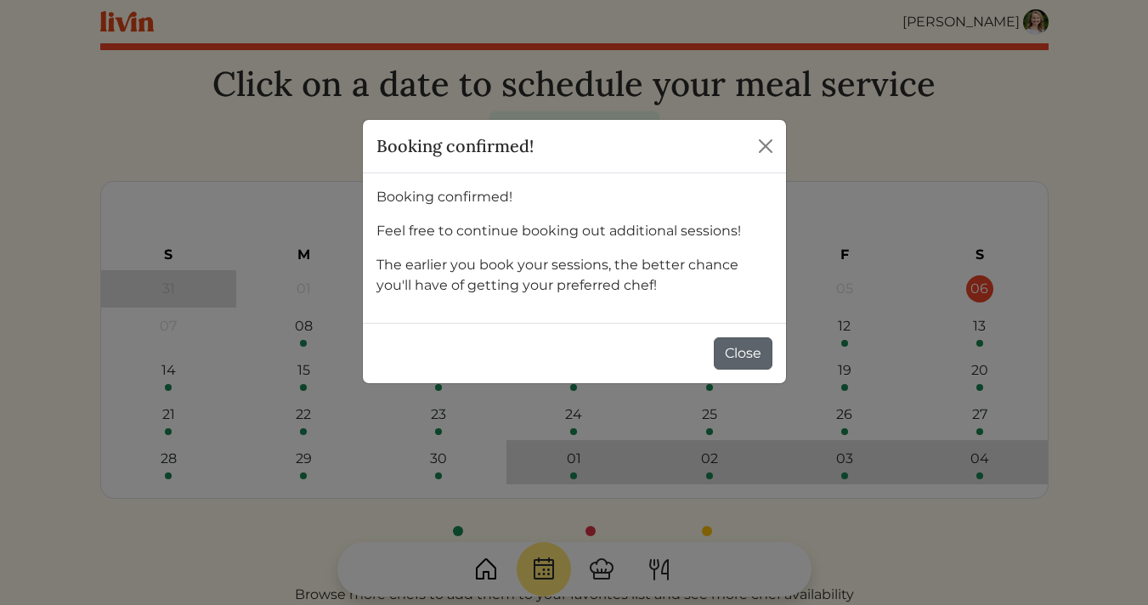
click at [742, 348] on button "Close" at bounding box center [743, 353] width 59 height 32
